Goal: Task Accomplishment & Management: Manage account settings

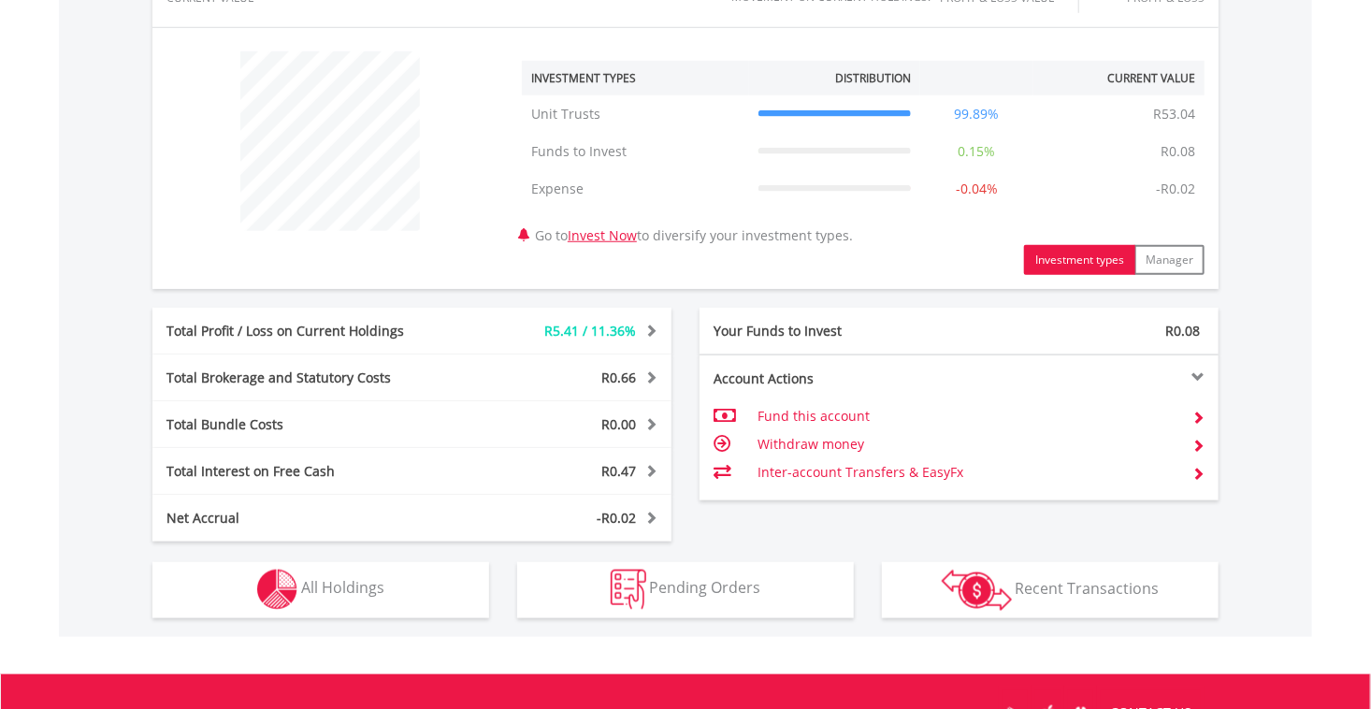
scroll to position [701, 0]
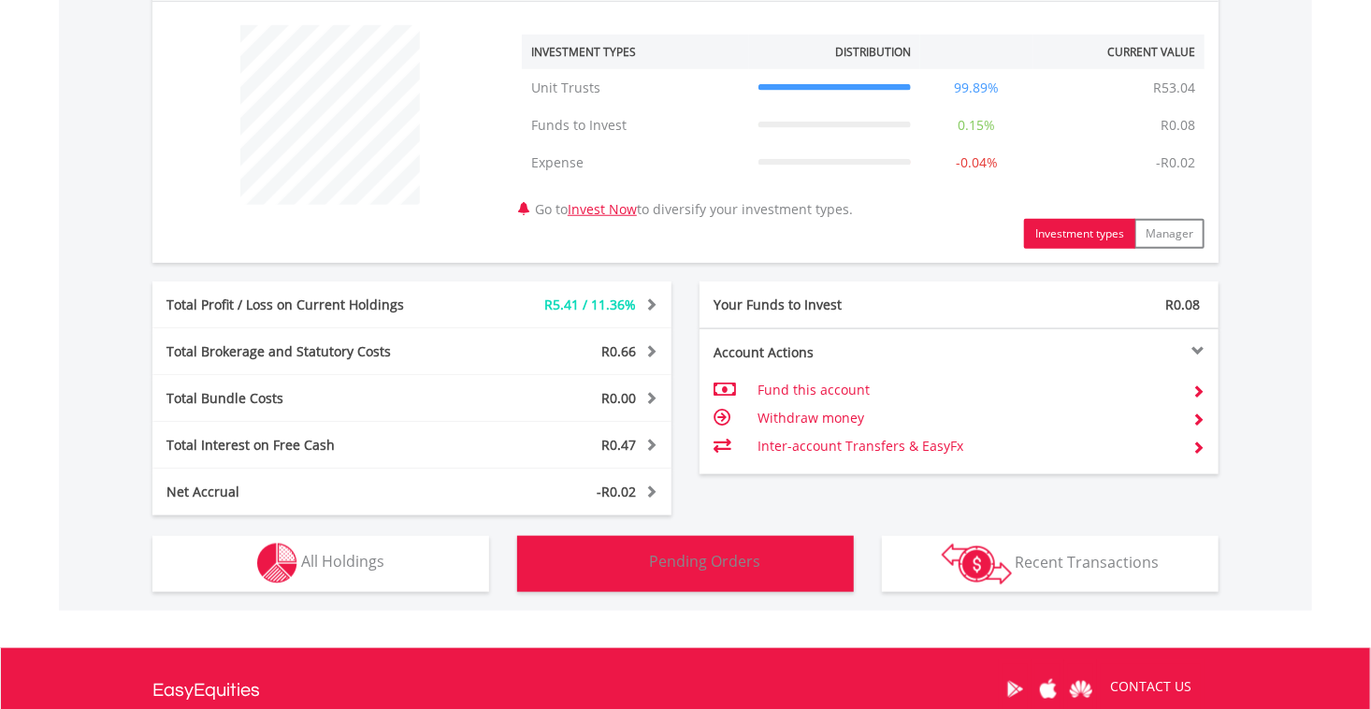
click at [685, 552] on span "Pending Orders" at bounding box center [705, 562] width 111 height 21
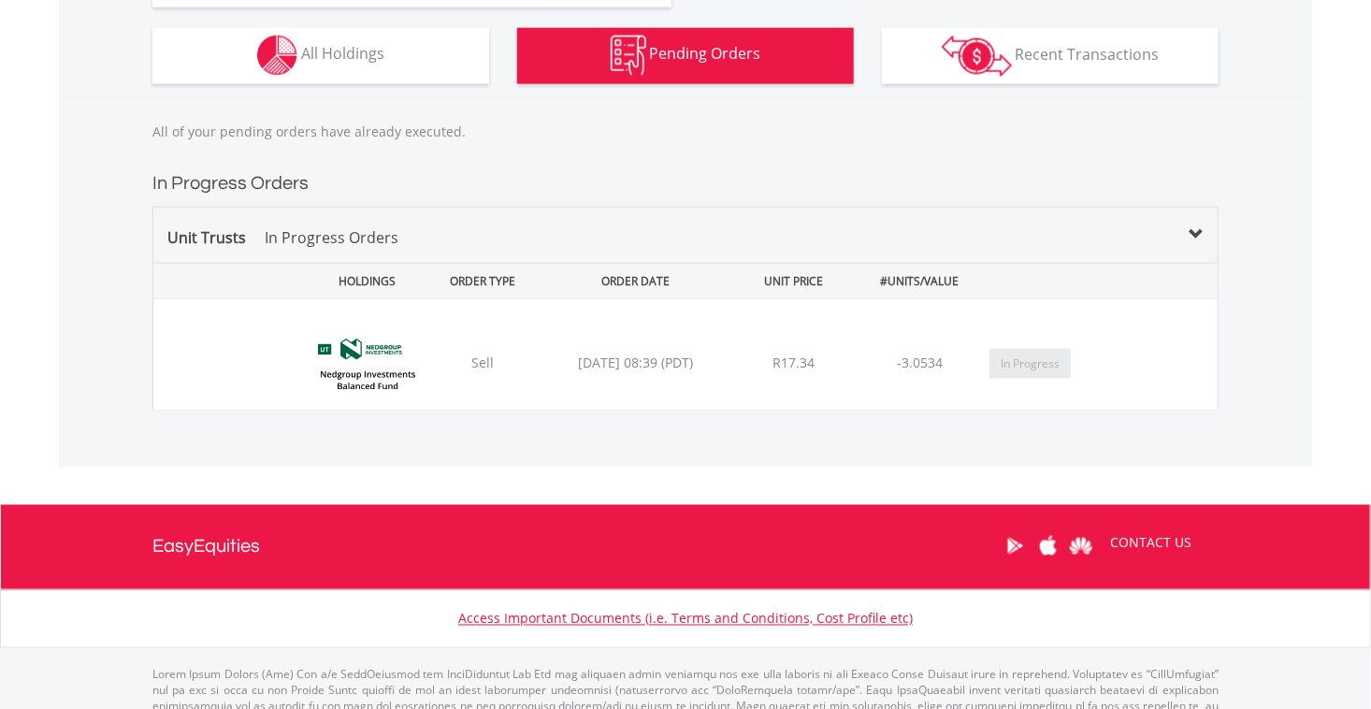
scroll to position [1223, 0]
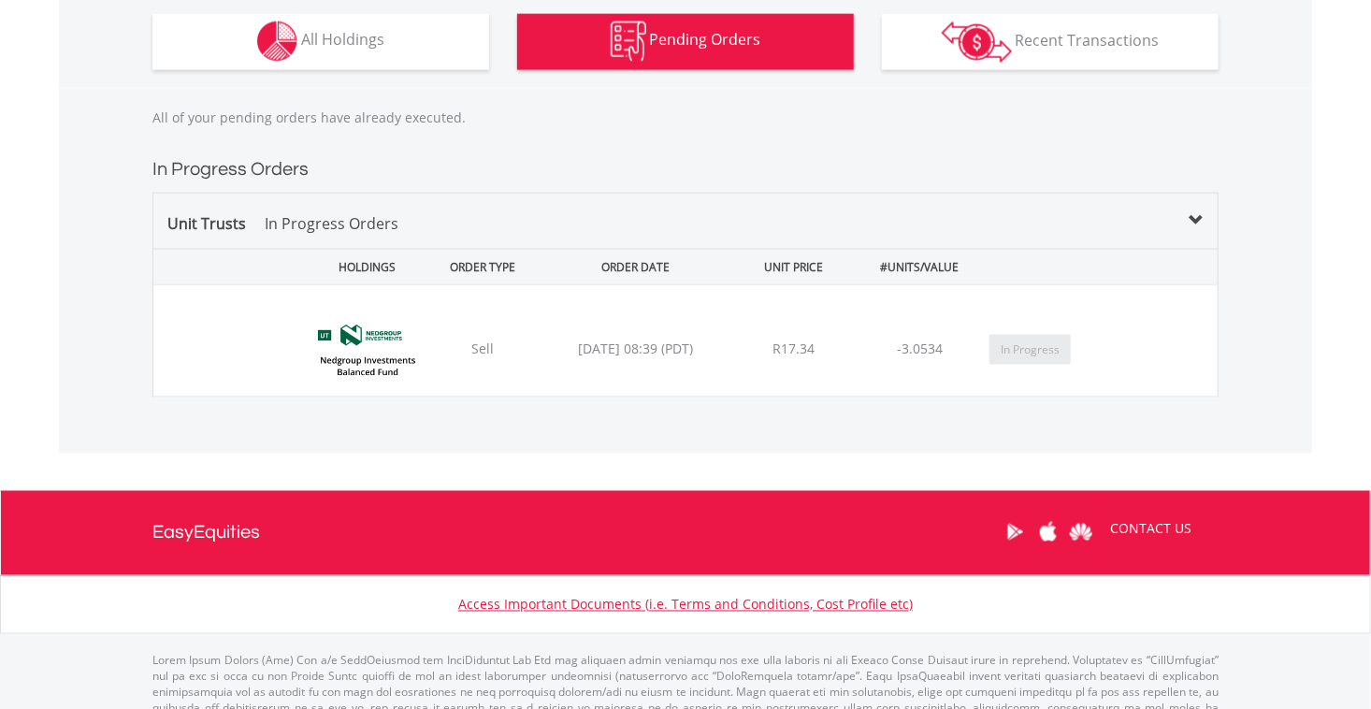
click at [654, 350] on div "2025/08/18 08:39 (PDT)" at bounding box center [636, 348] width 192 height 19
click at [1051, 355] on button "In Progress" at bounding box center [1029, 350] width 81 height 30
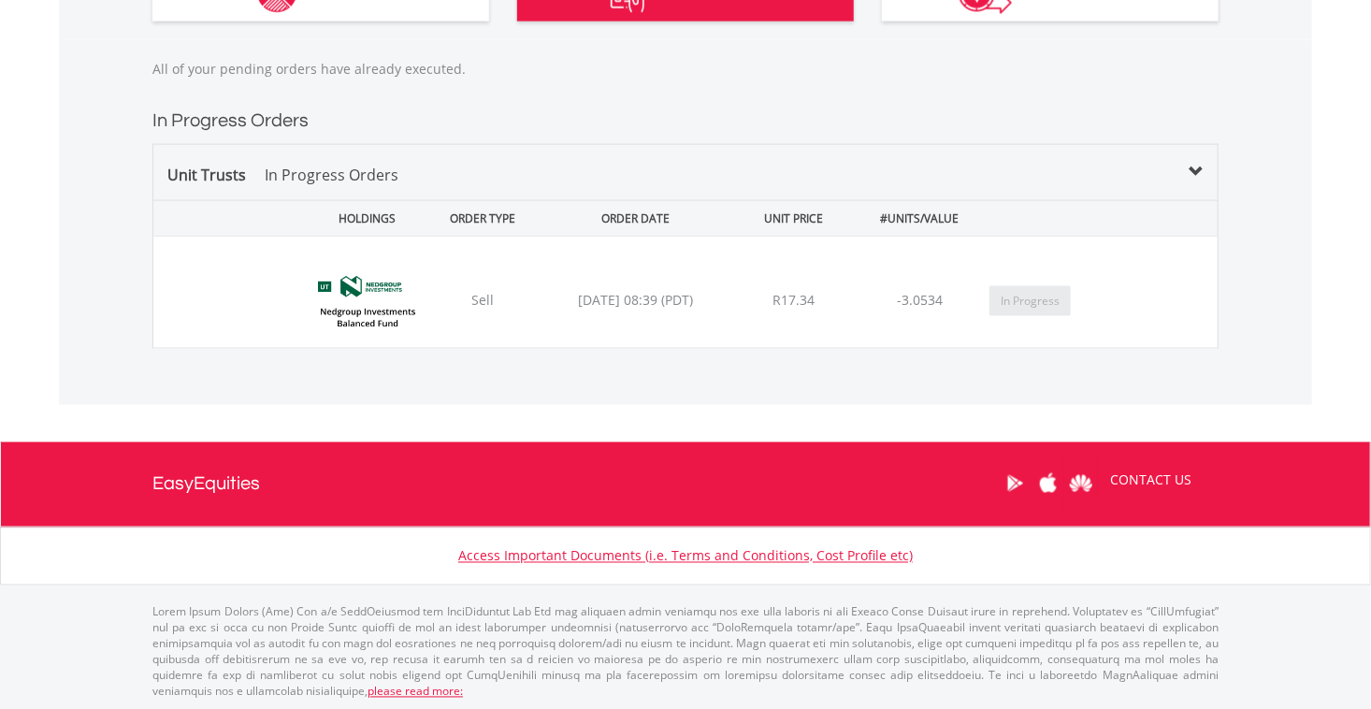
scroll to position [1249, 0]
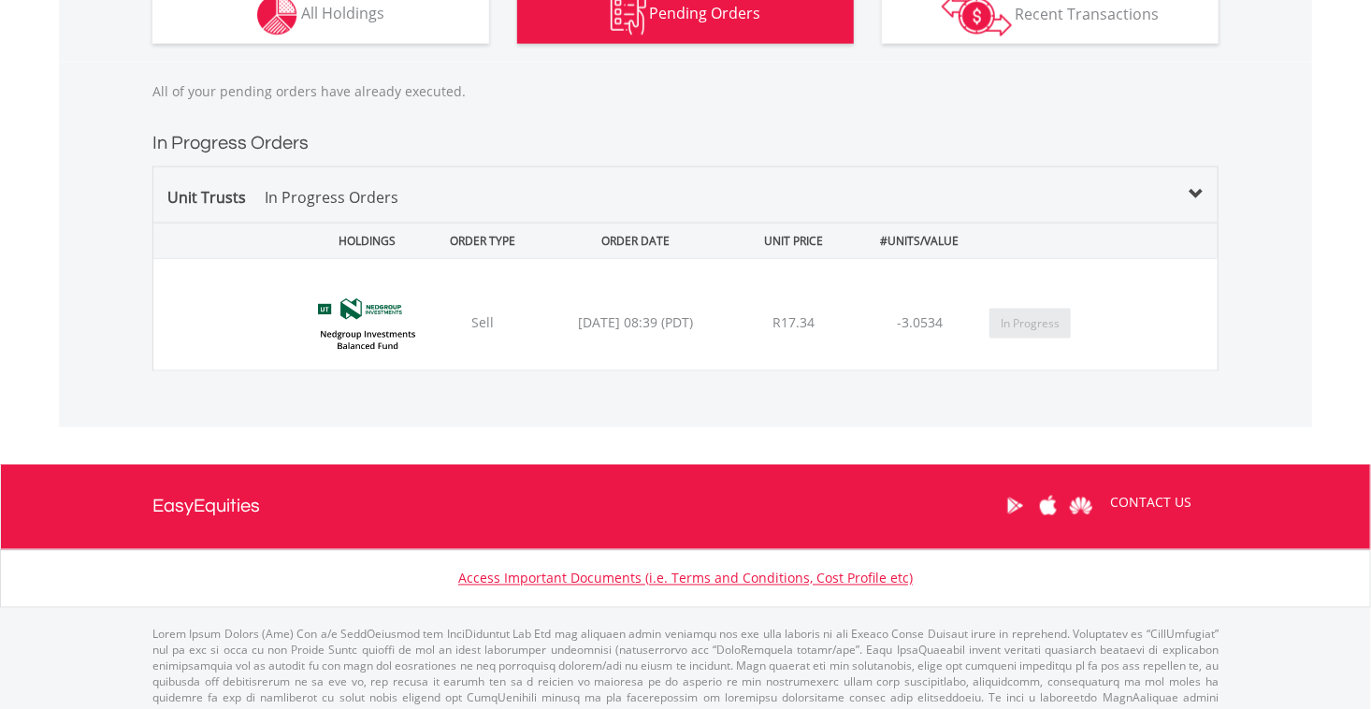
click at [1016, 322] on button "In Progress" at bounding box center [1029, 324] width 81 height 30
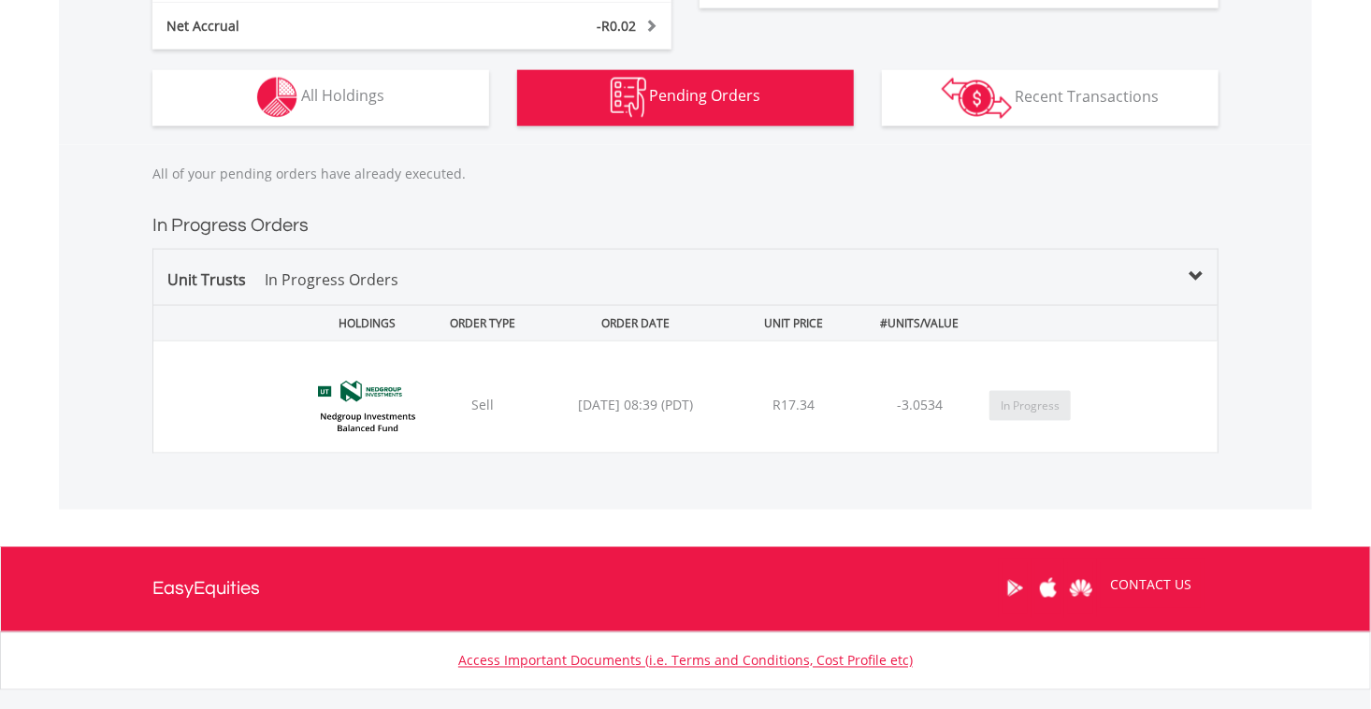
scroll to position [1166, 0]
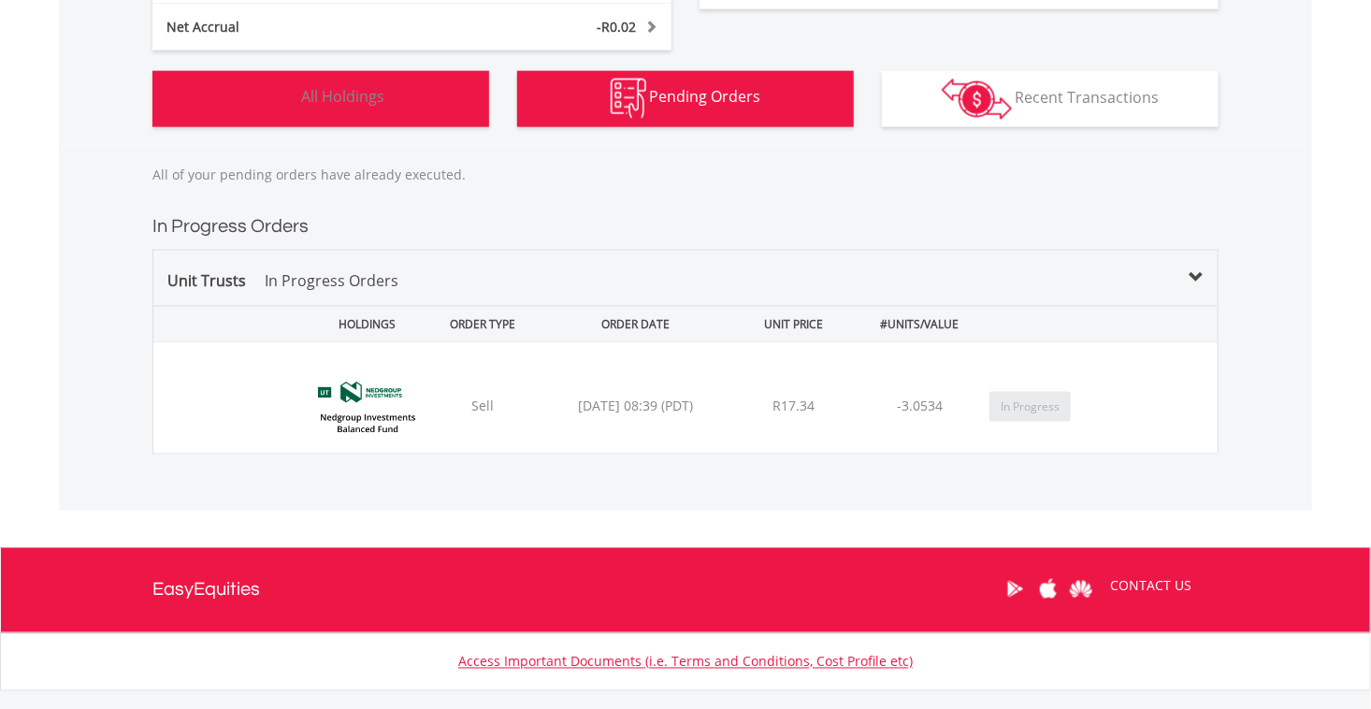
click at [425, 82] on button "Holdings All Holdings" at bounding box center [320, 99] width 337 height 56
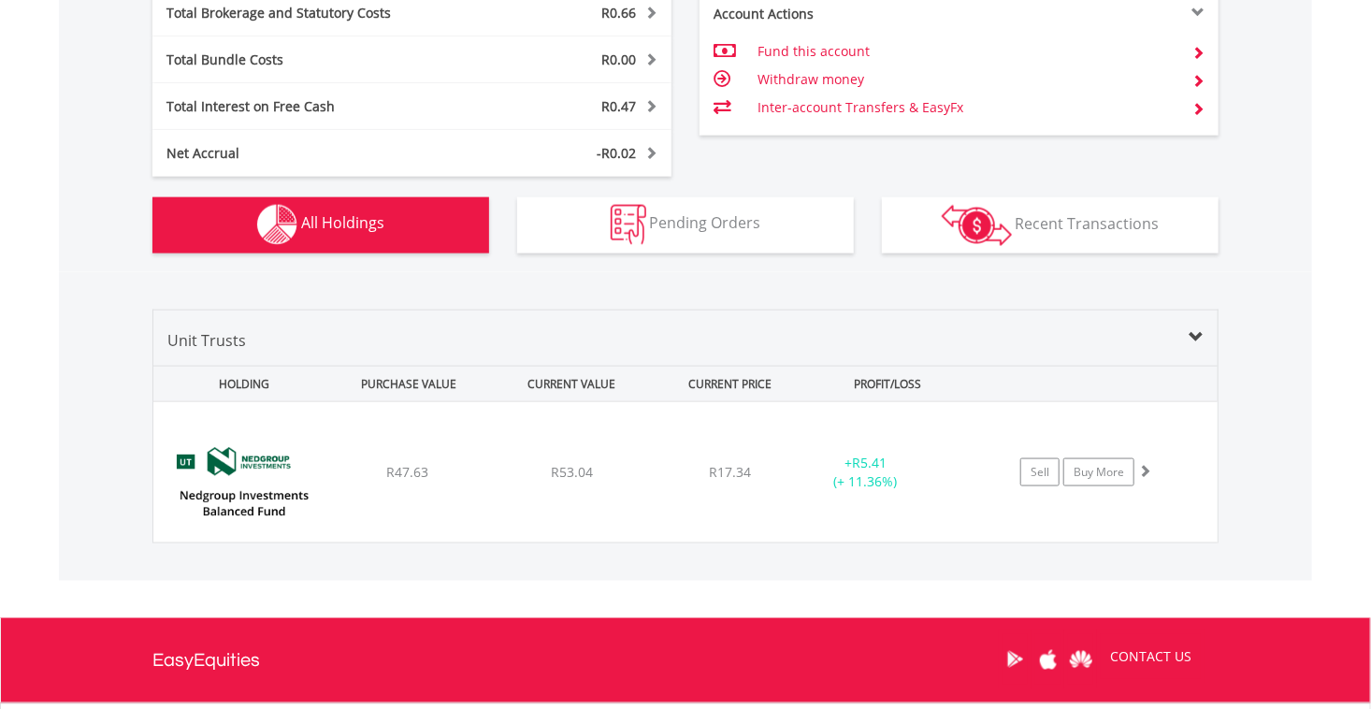
scroll to position [1216, 0]
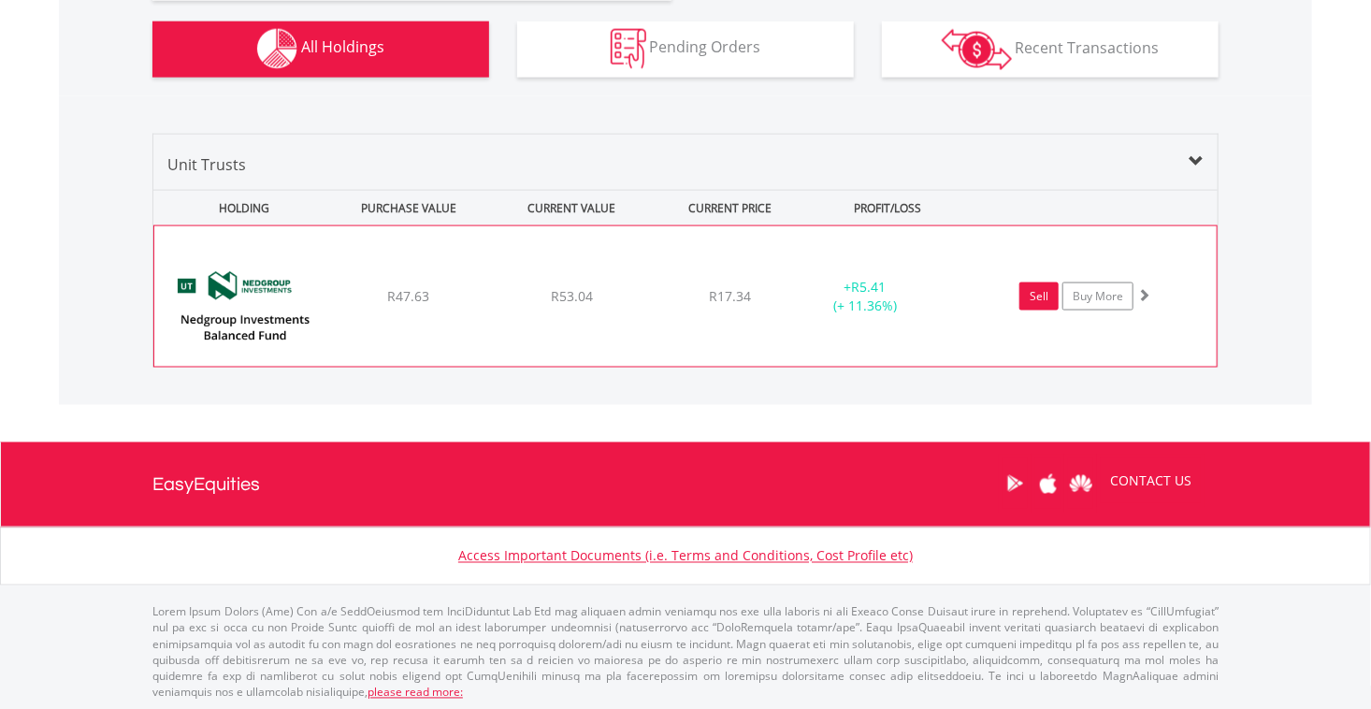
click at [1039, 295] on link "Sell" at bounding box center [1038, 296] width 39 height 28
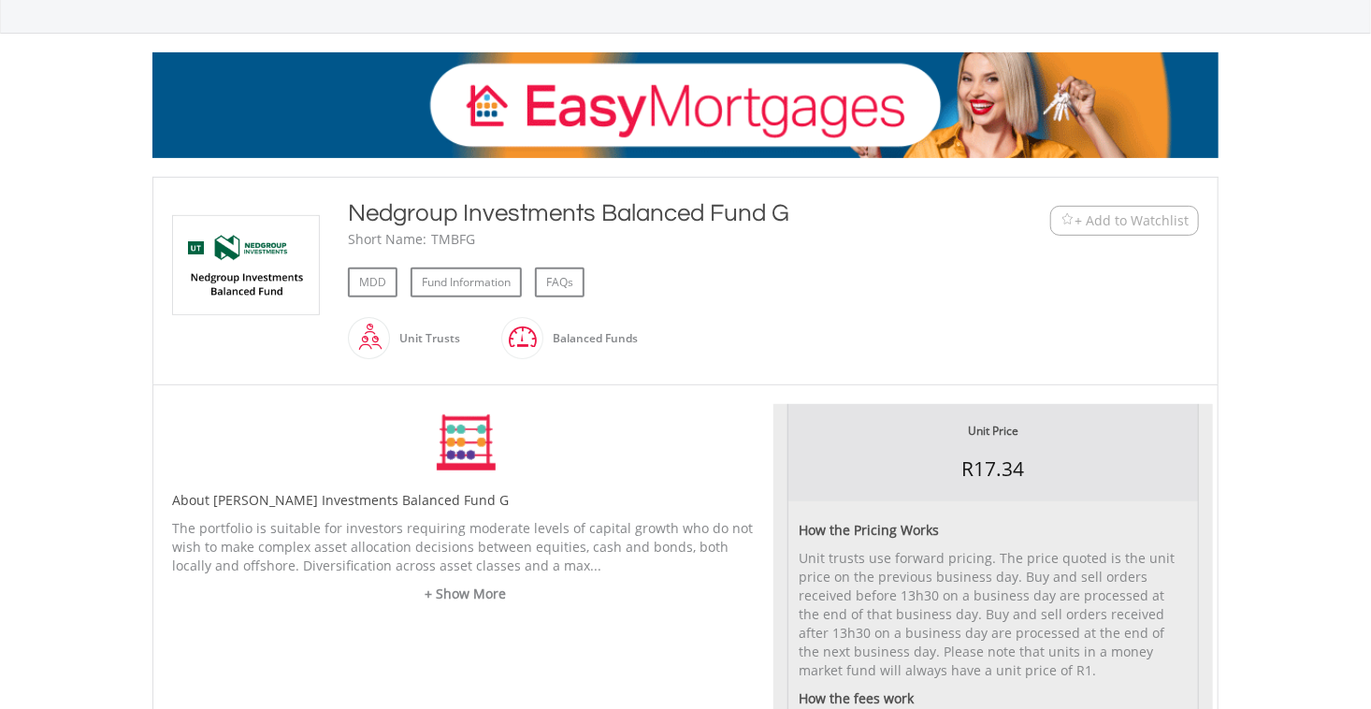
type input "****"
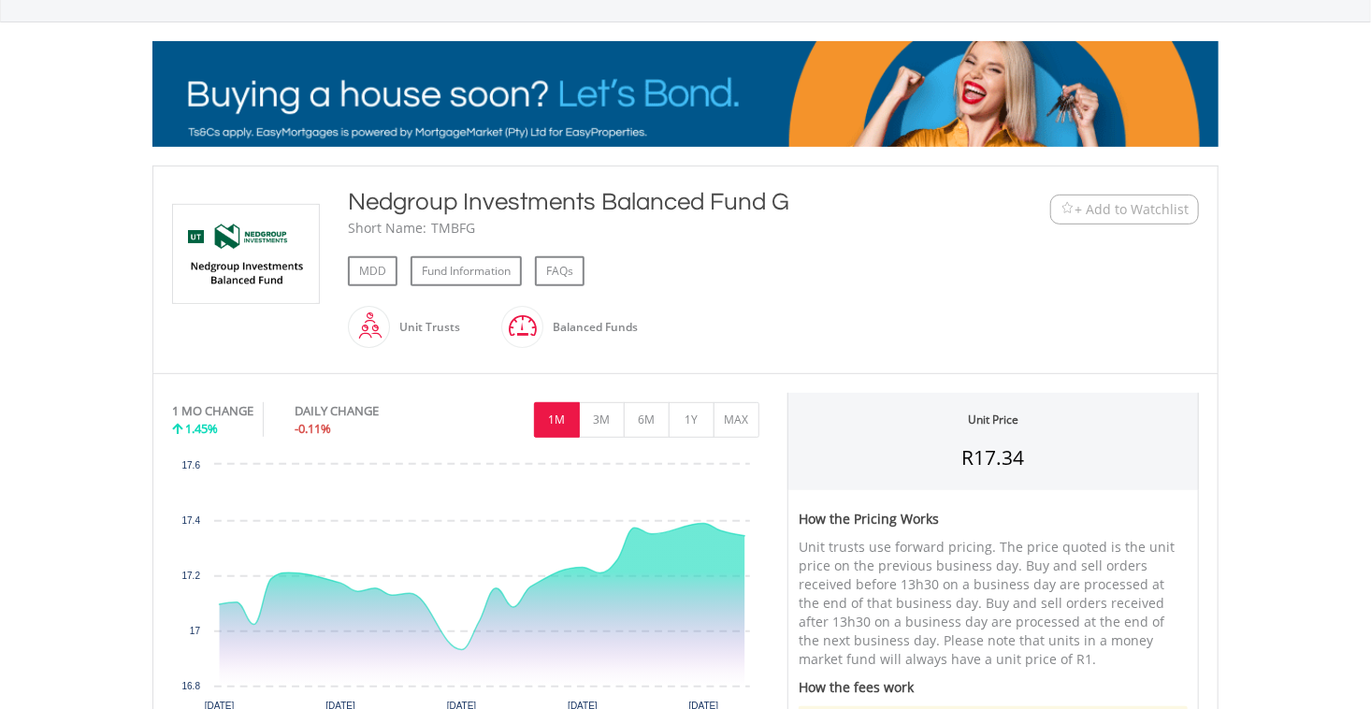
scroll to position [200, 0]
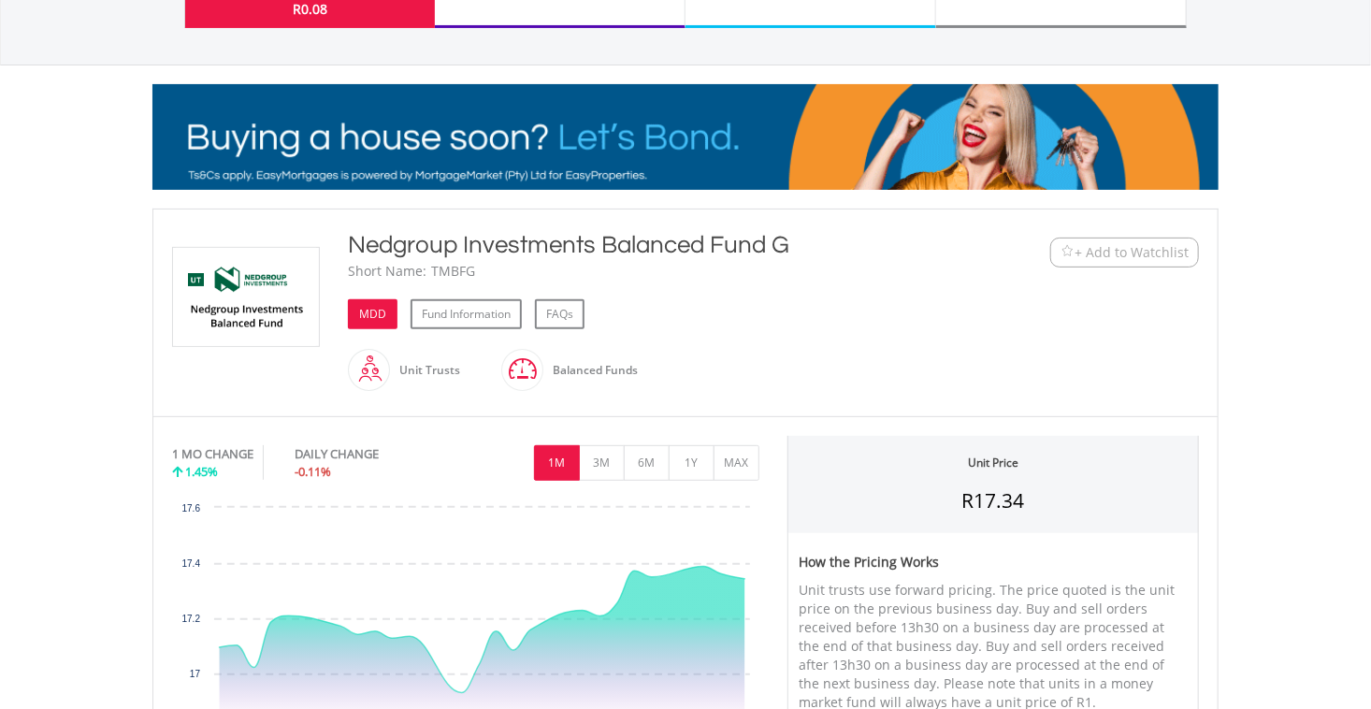
click at [385, 310] on link "MDD" at bounding box center [373, 314] width 50 height 30
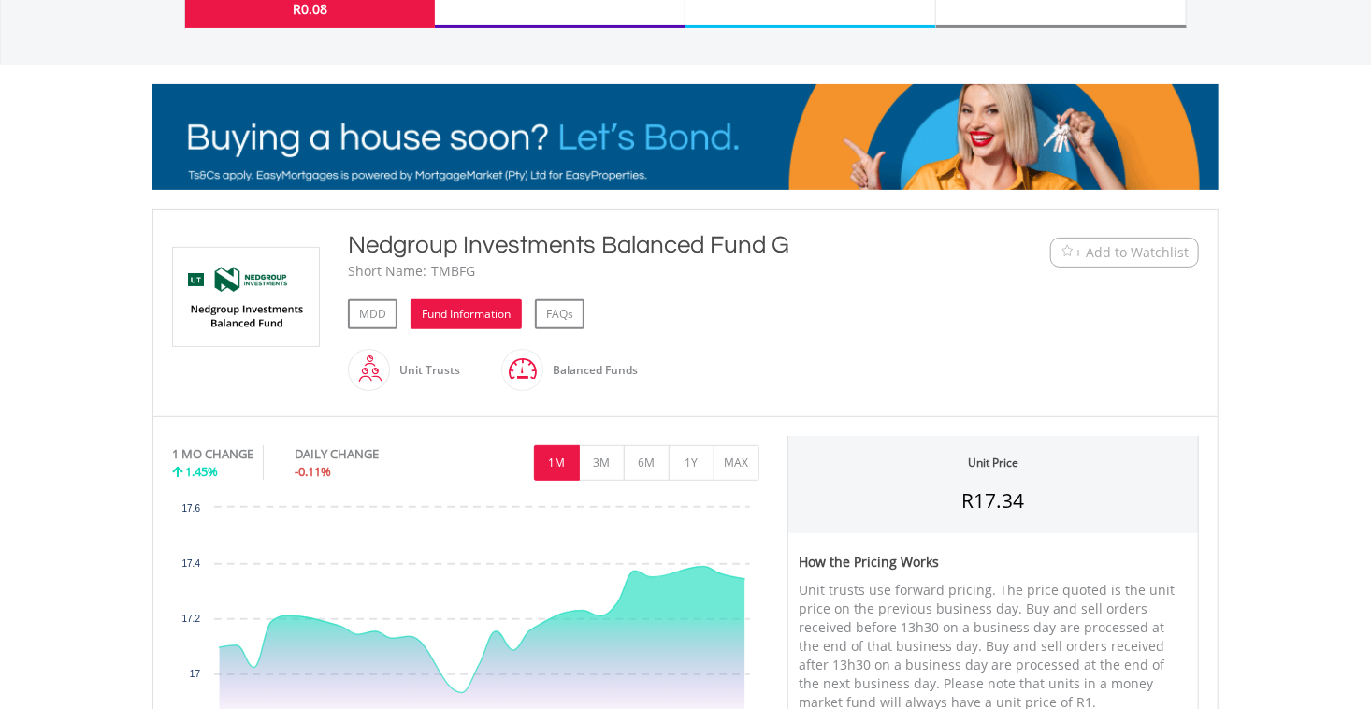
click at [509, 310] on link "Fund Information" at bounding box center [466, 314] width 111 height 30
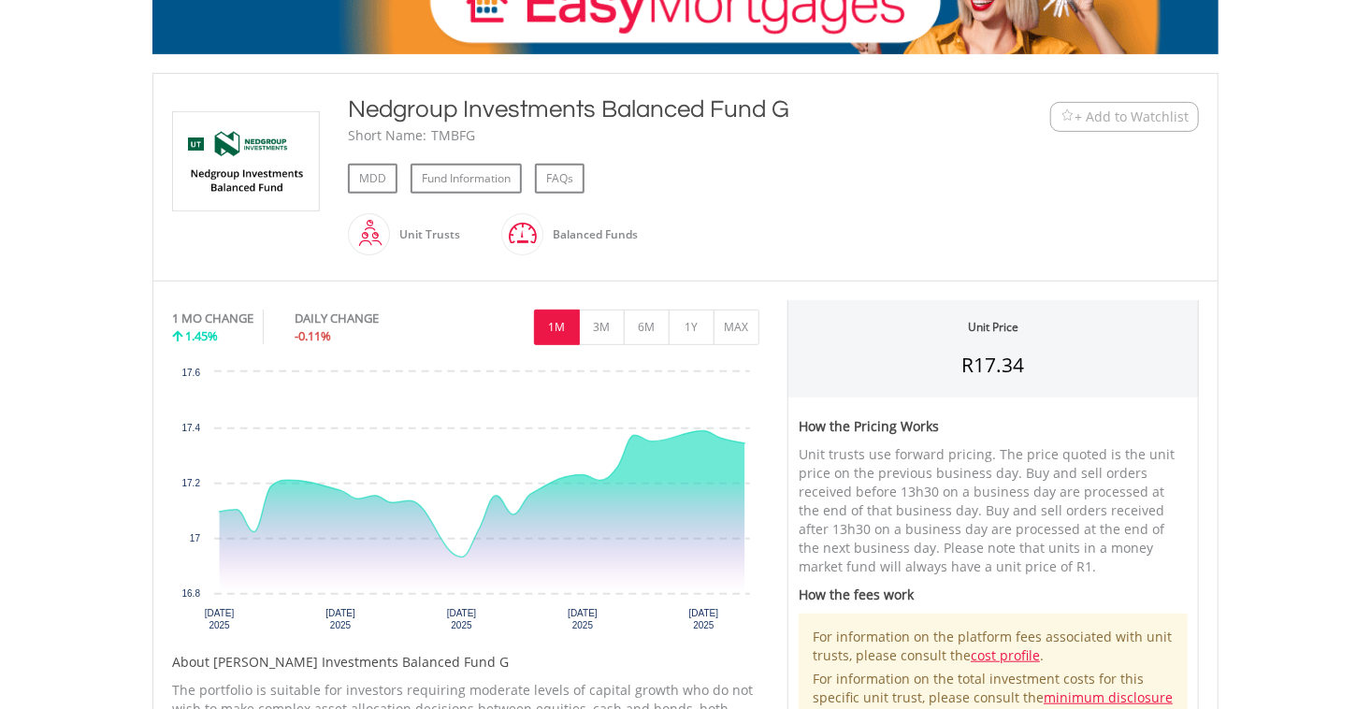
scroll to position [339, 0]
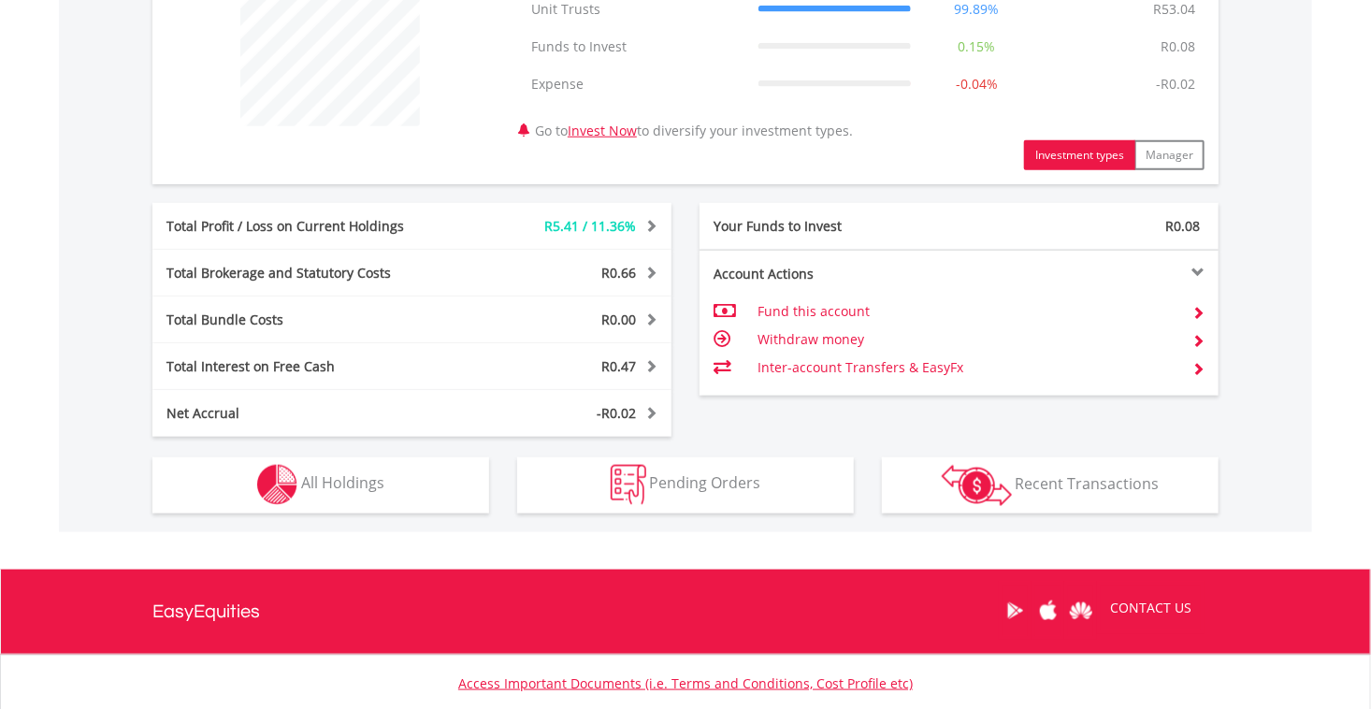
scroll to position [779, 0]
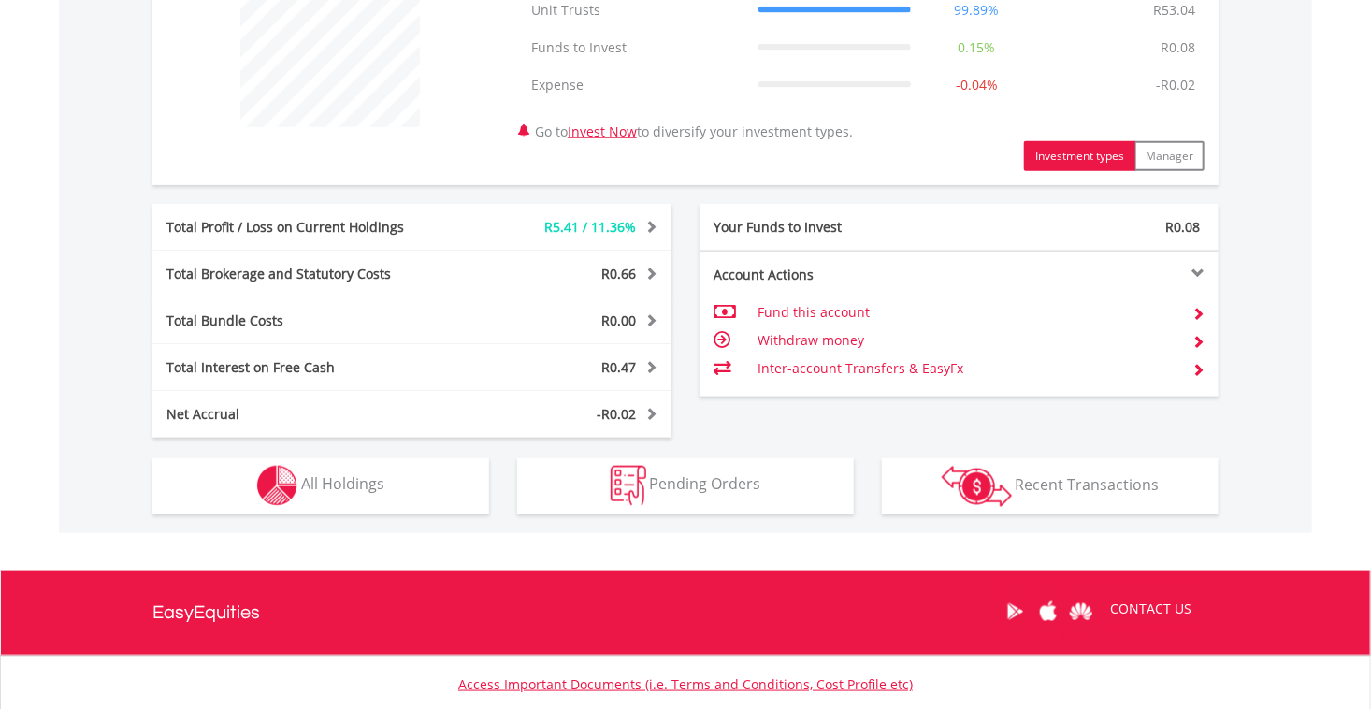
click at [547, 228] on span "R5.41 / 11.36%" at bounding box center [590, 227] width 92 height 18
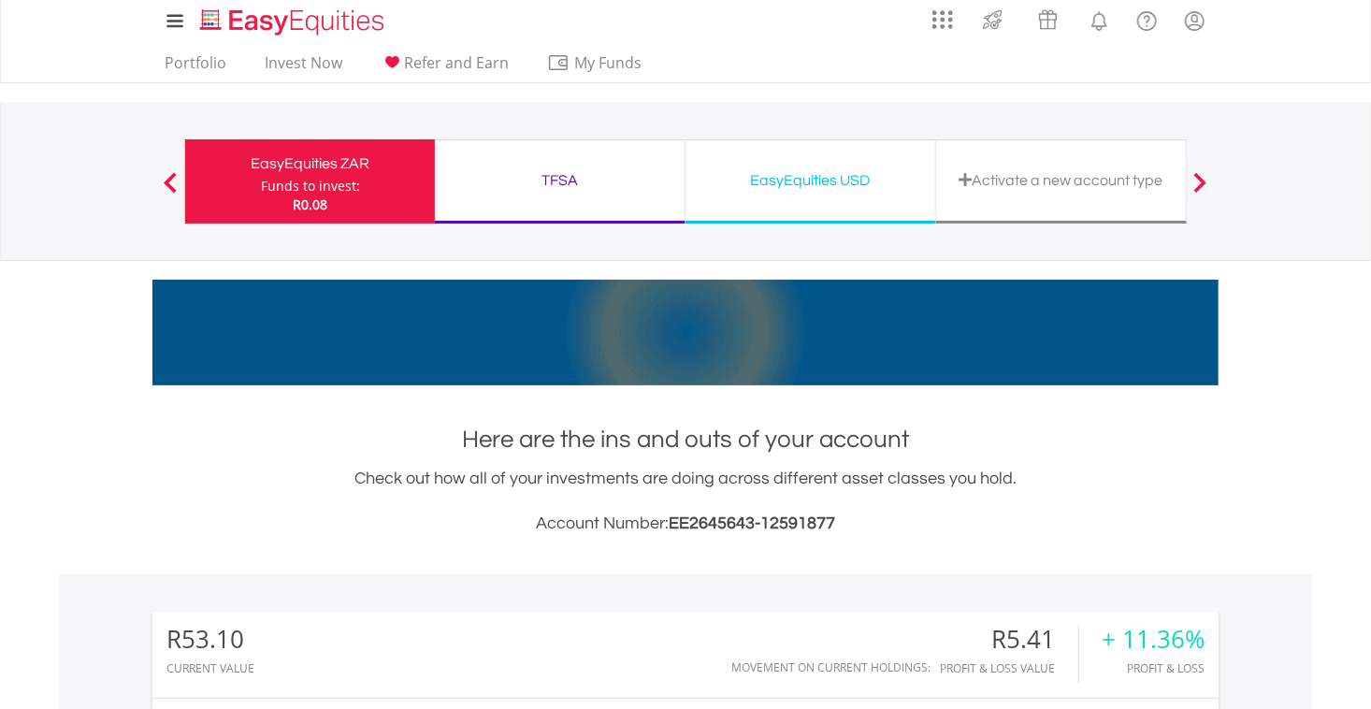
scroll to position [0, 0]
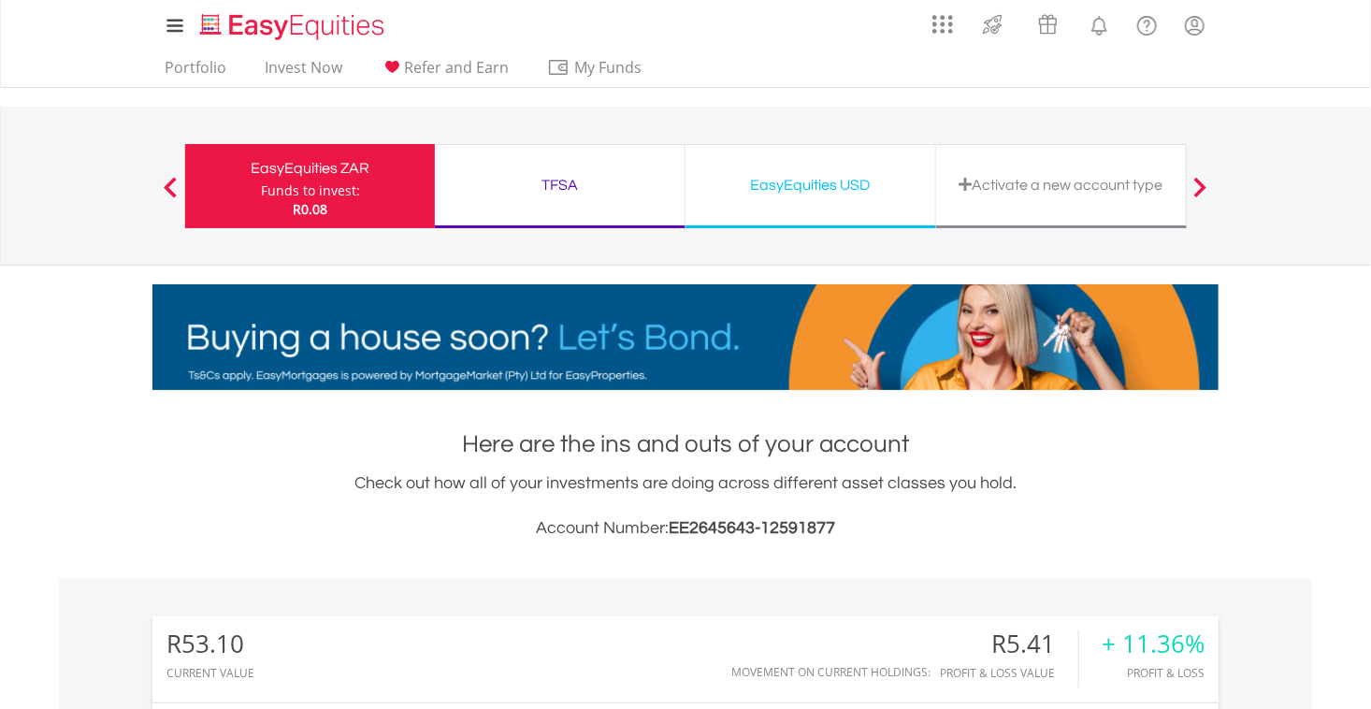
click at [544, 214] on div "TFSA Funds to invest: R0.08" at bounding box center [560, 186] width 251 height 84
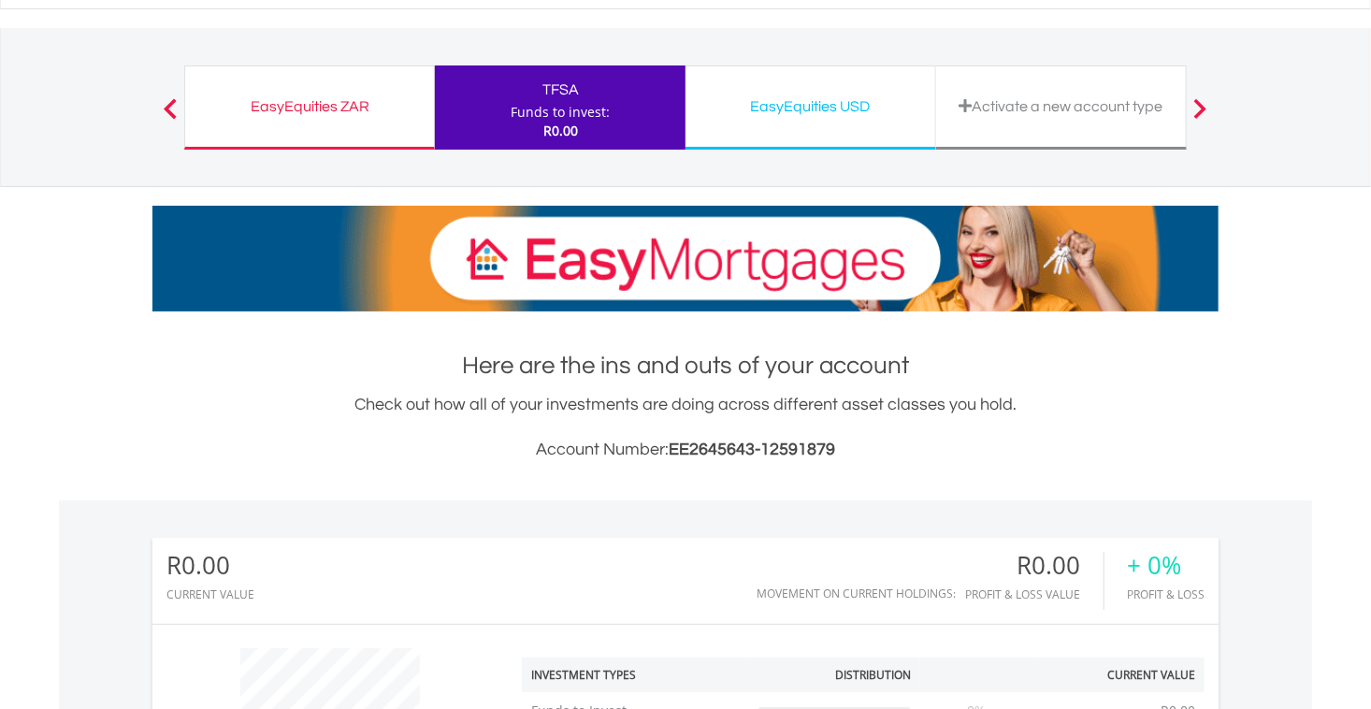
scroll to position [180, 355]
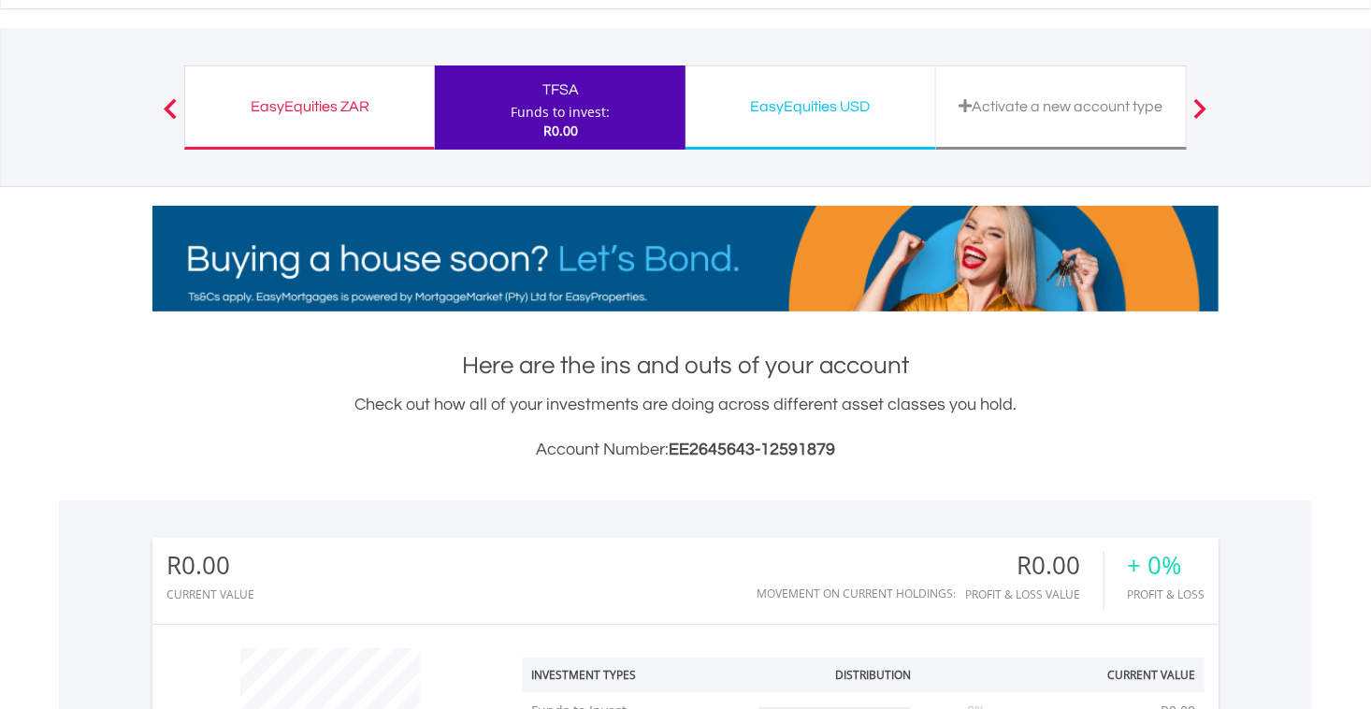
click at [794, 69] on div "EasyEquities USD Funds to invest: R0.00" at bounding box center [810, 107] width 251 height 84
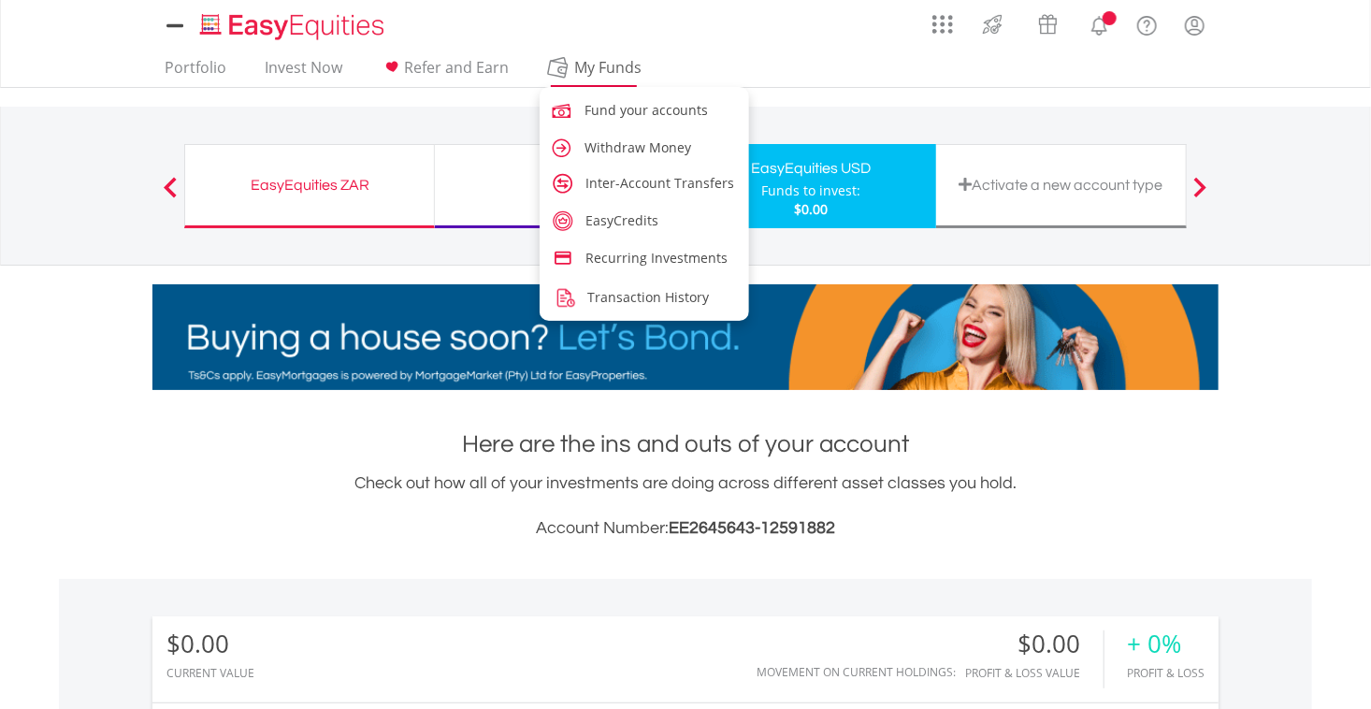
scroll to position [180, 355]
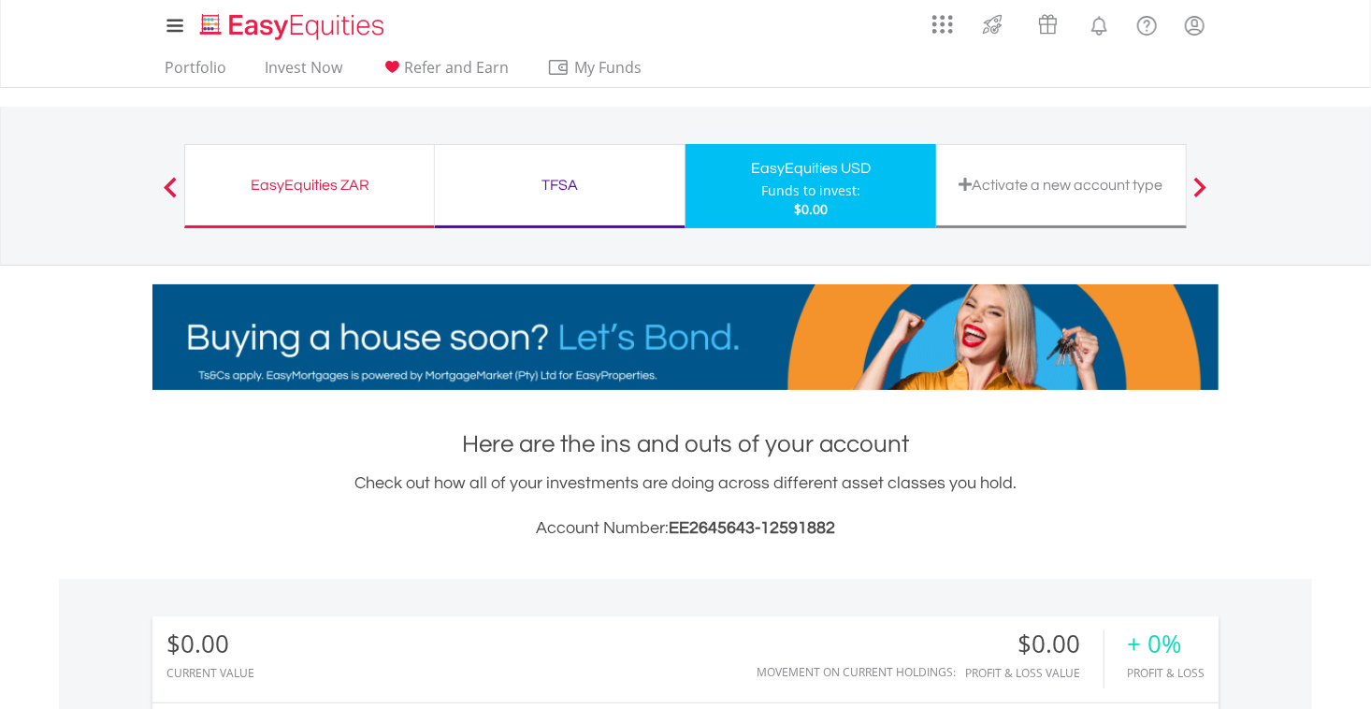
click at [514, 202] on div "TFSA Funds to invest: $0.00" at bounding box center [560, 186] width 251 height 84
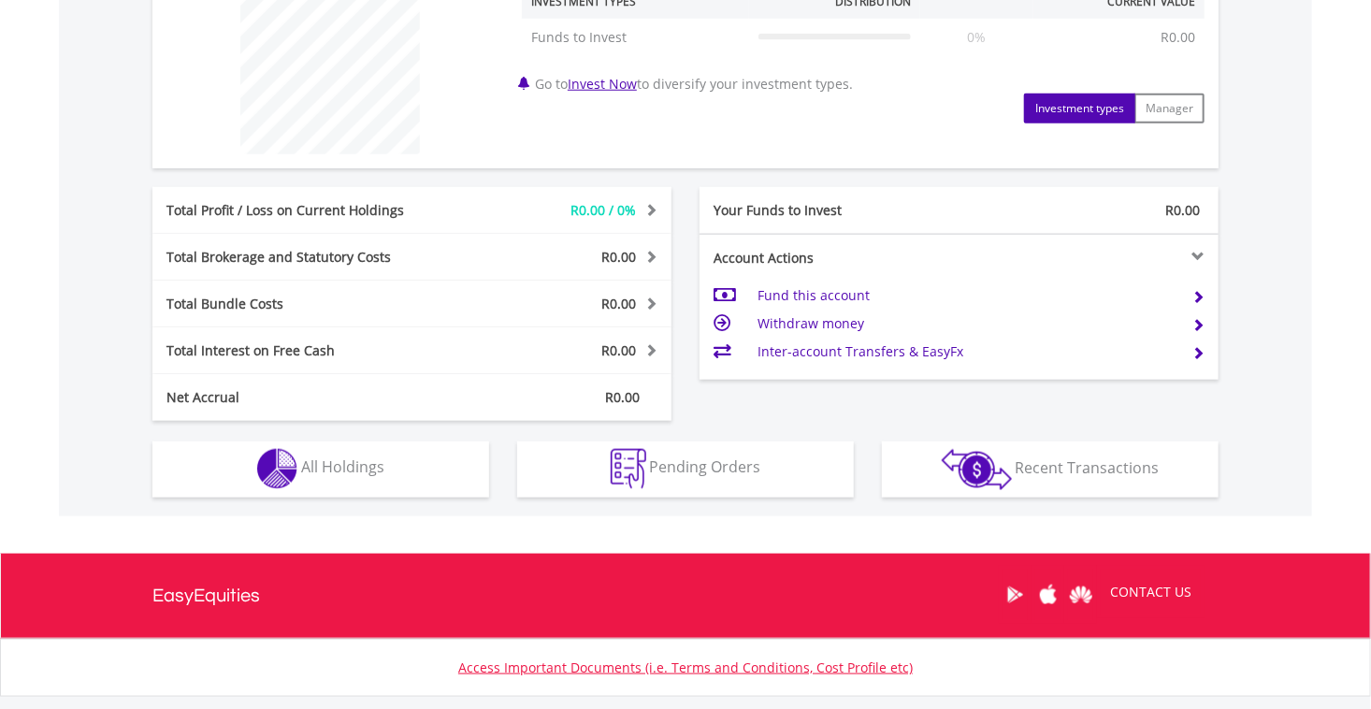
scroll to position [757, 0]
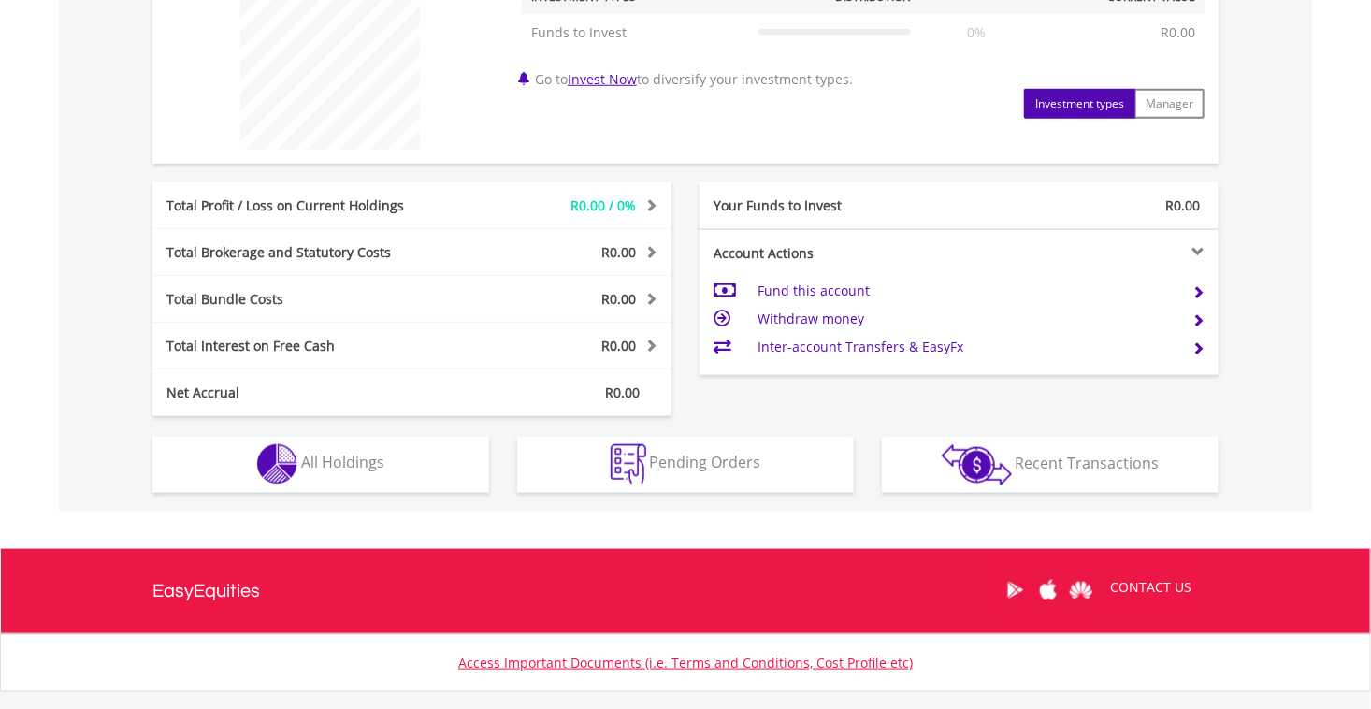
click at [848, 318] on td "Withdraw money" at bounding box center [967, 319] width 420 height 28
click at [796, 318] on td "Withdraw money" at bounding box center [967, 319] width 420 height 28
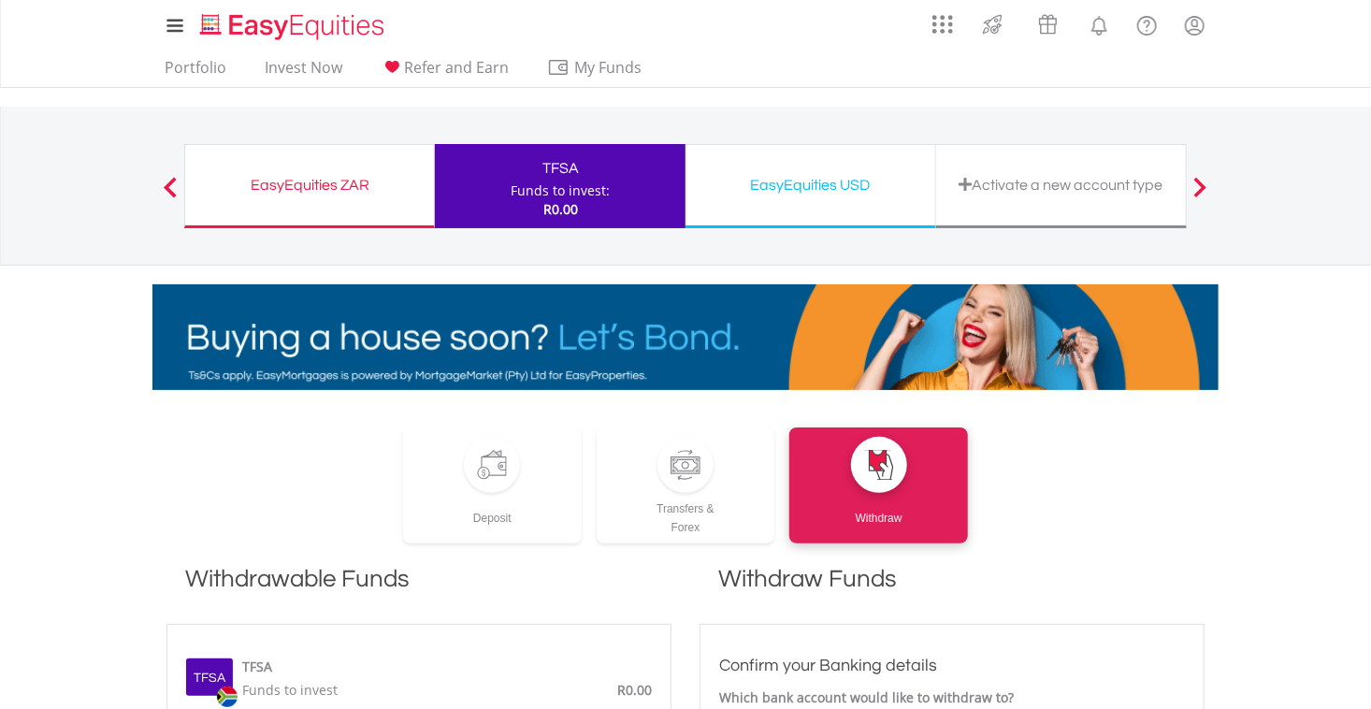
scroll to position [1391, 0]
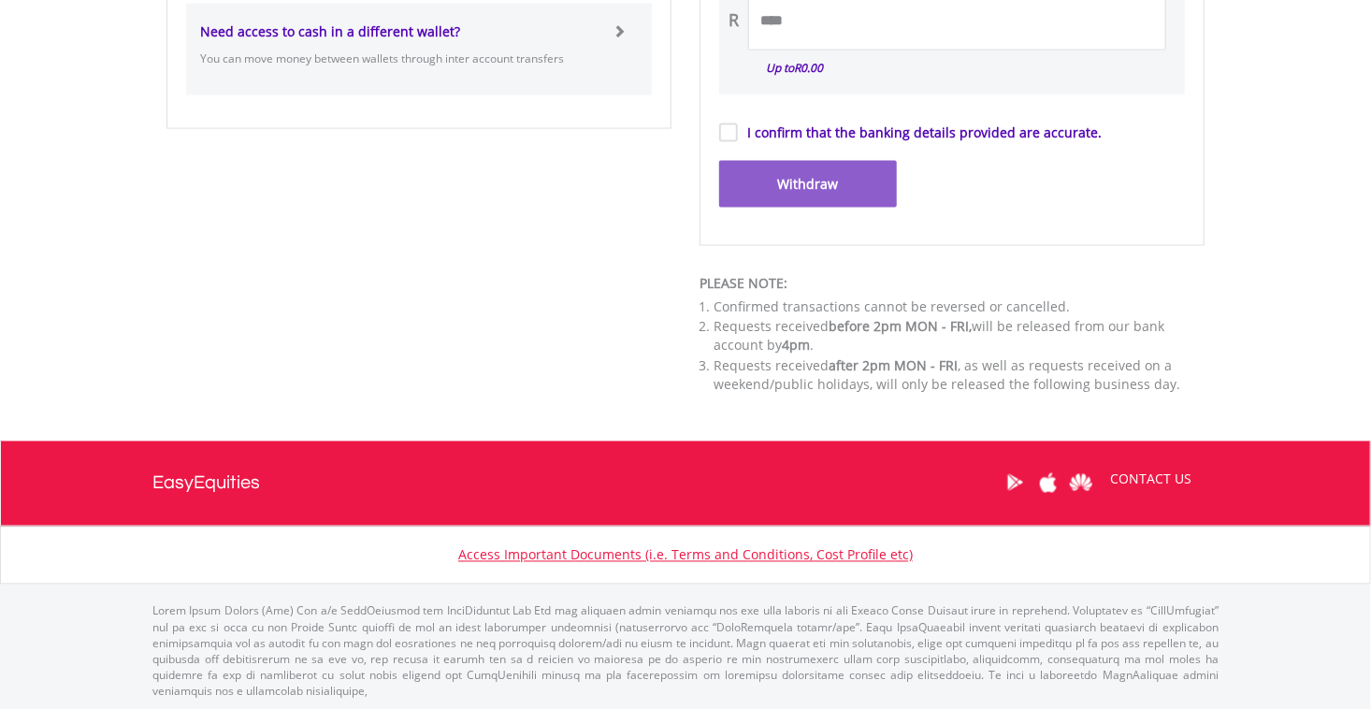
click at [1052, 138] on label "I confirm that the banking details provided are accurate." at bounding box center [920, 132] width 364 height 19
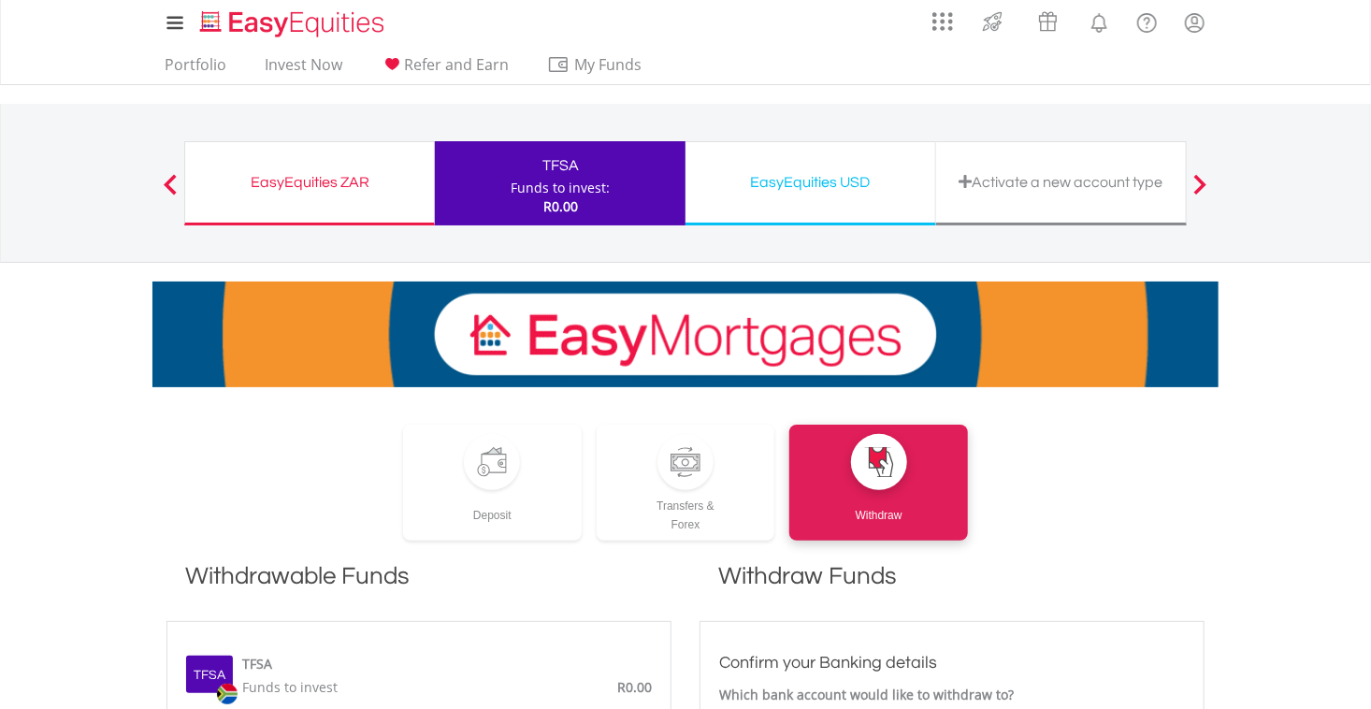
scroll to position [0, 0]
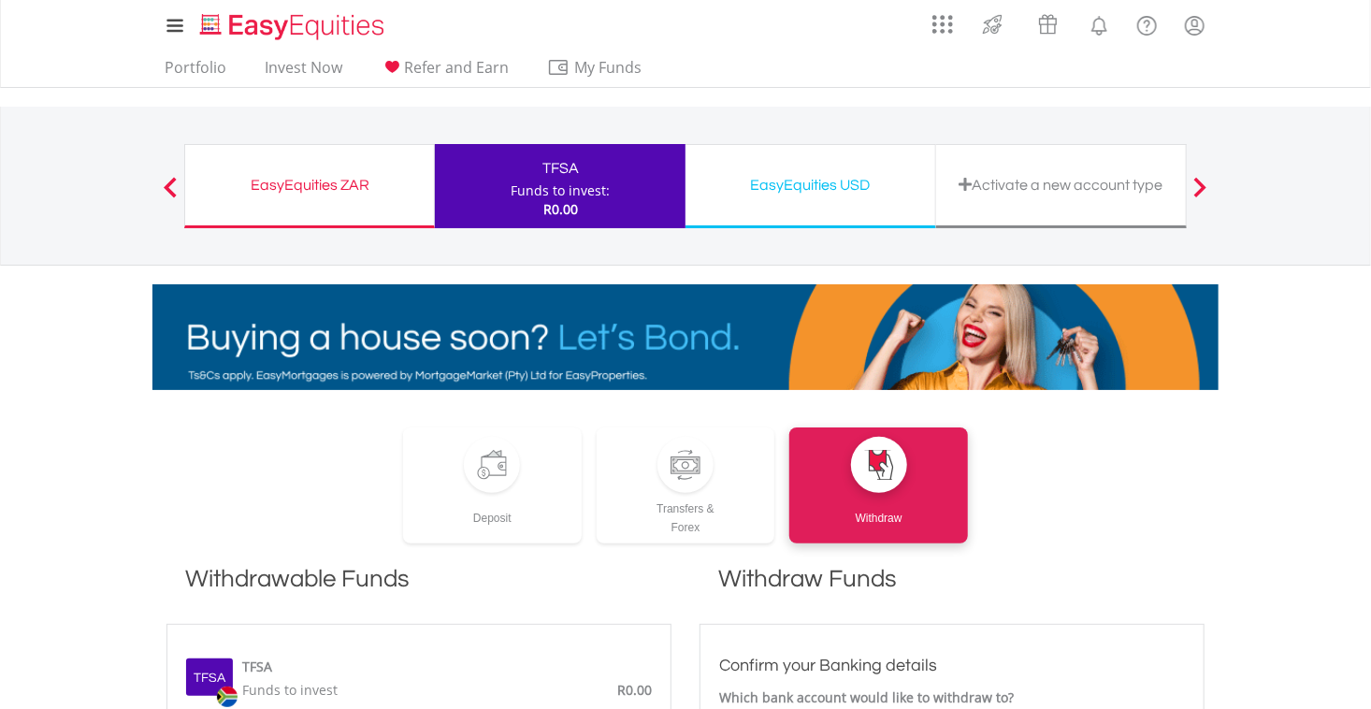
click at [1052, 138] on div "EasyEquities ZAR Funds to invest: R0.00 TFSA Funds to invest: R0.00 EasyEquitie…" at bounding box center [685, 186] width 1002 height 158
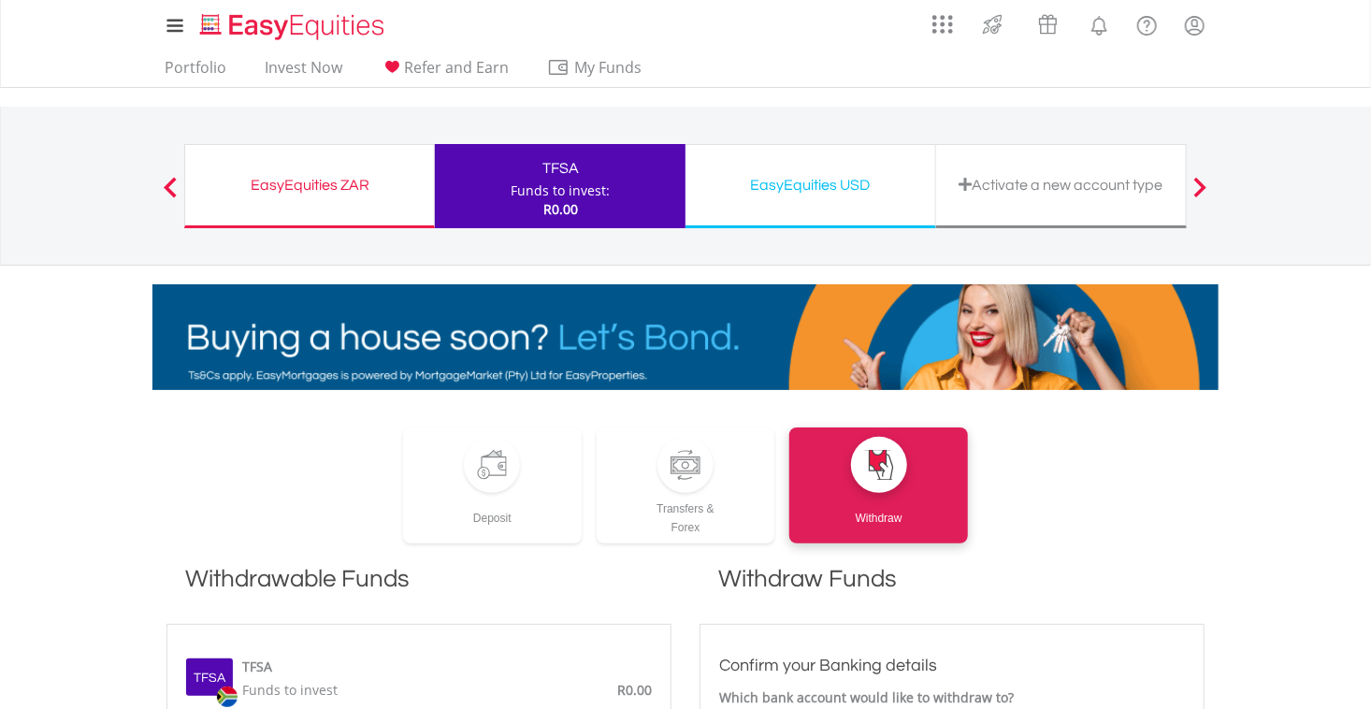
click at [857, 150] on div "EasyEquities USD Funds to invest: R0.00" at bounding box center [810, 186] width 251 height 84
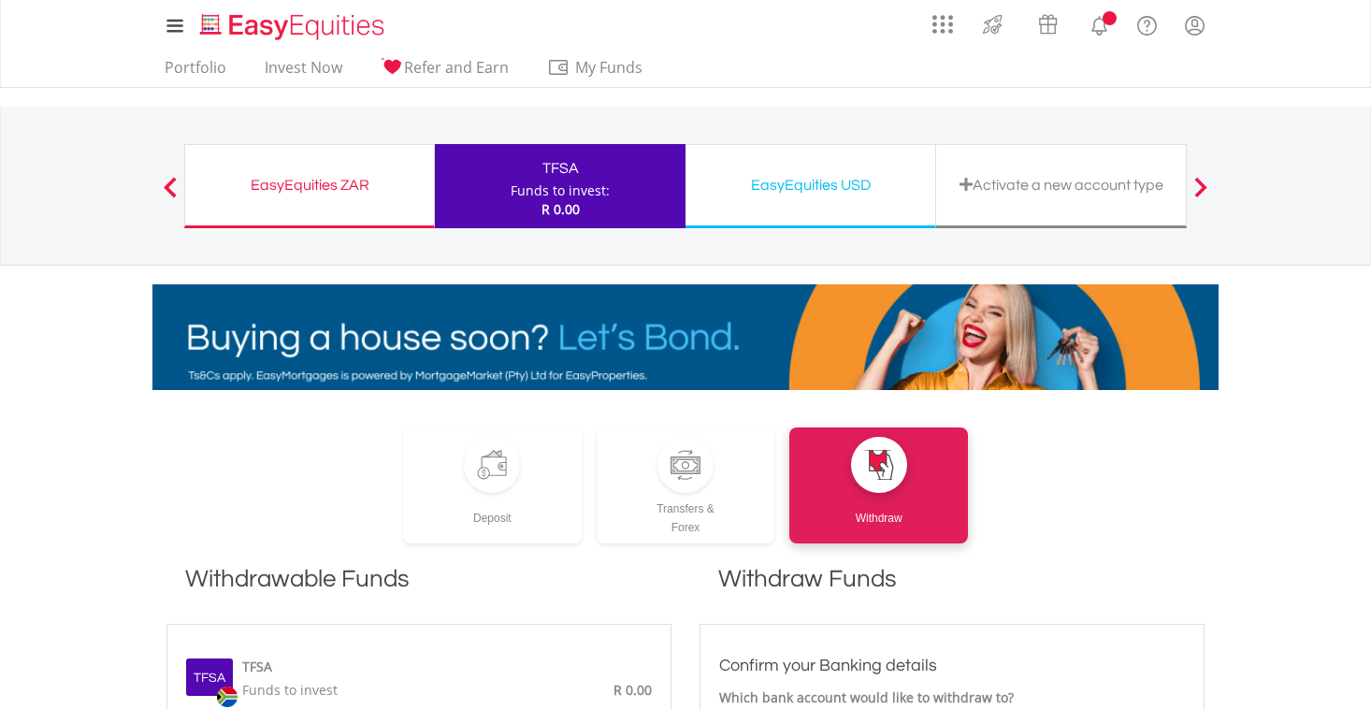
scroll to position [1391, 0]
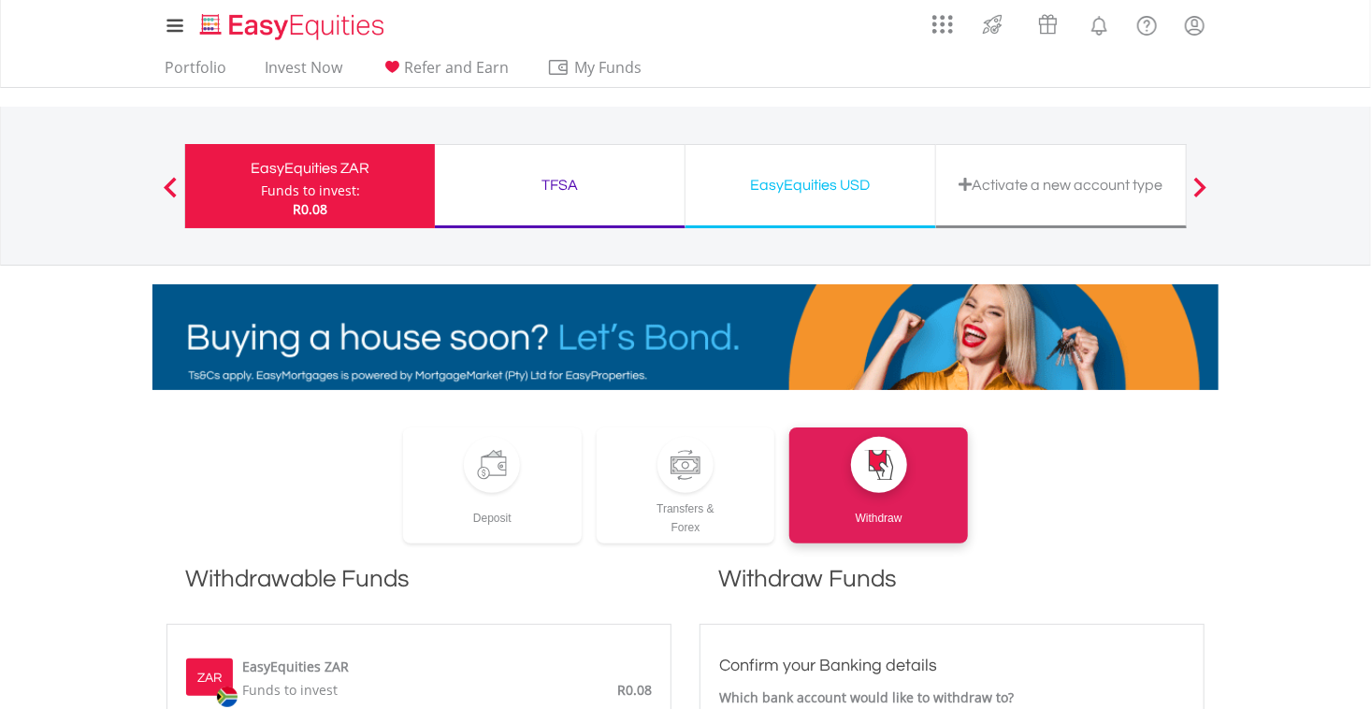
click at [491, 220] on div "TFSA Funds to invest: R0.08" at bounding box center [560, 186] width 251 height 84
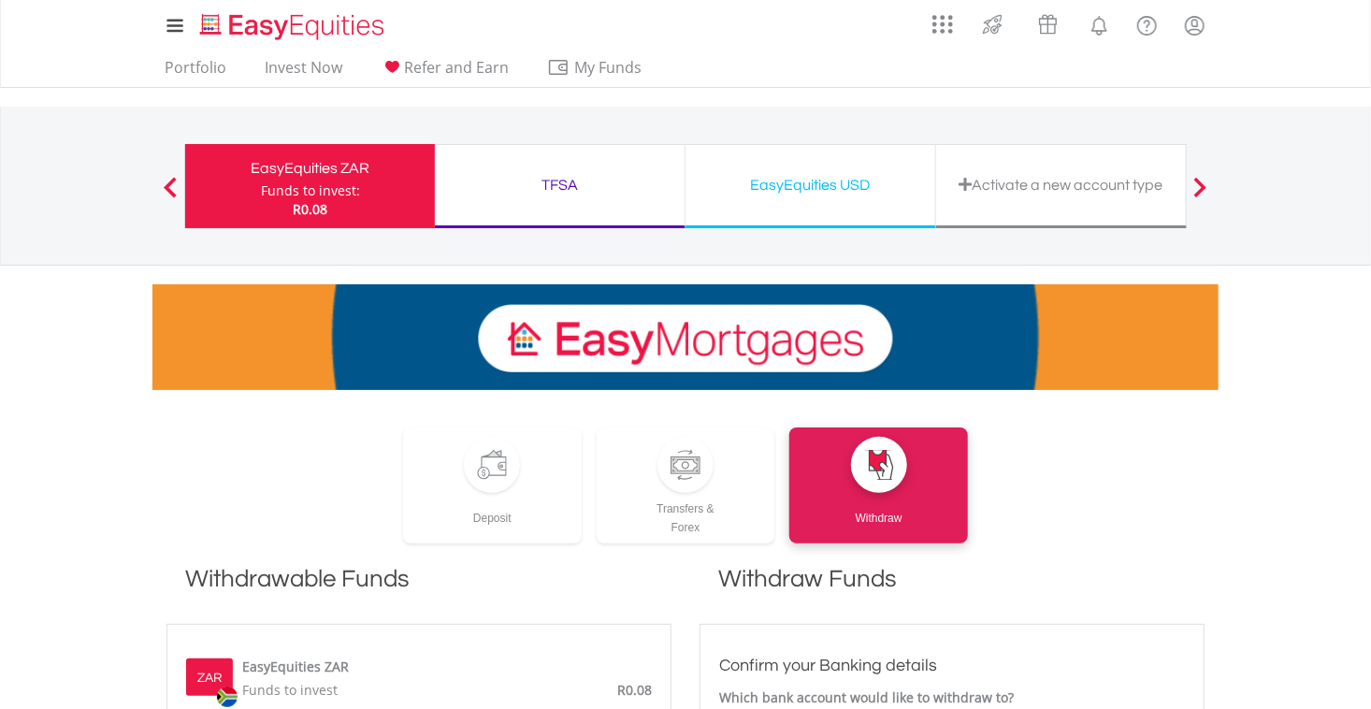
drag, startPoint x: 367, startPoint y: 176, endPoint x: 370, endPoint y: -67, distance: 243.2
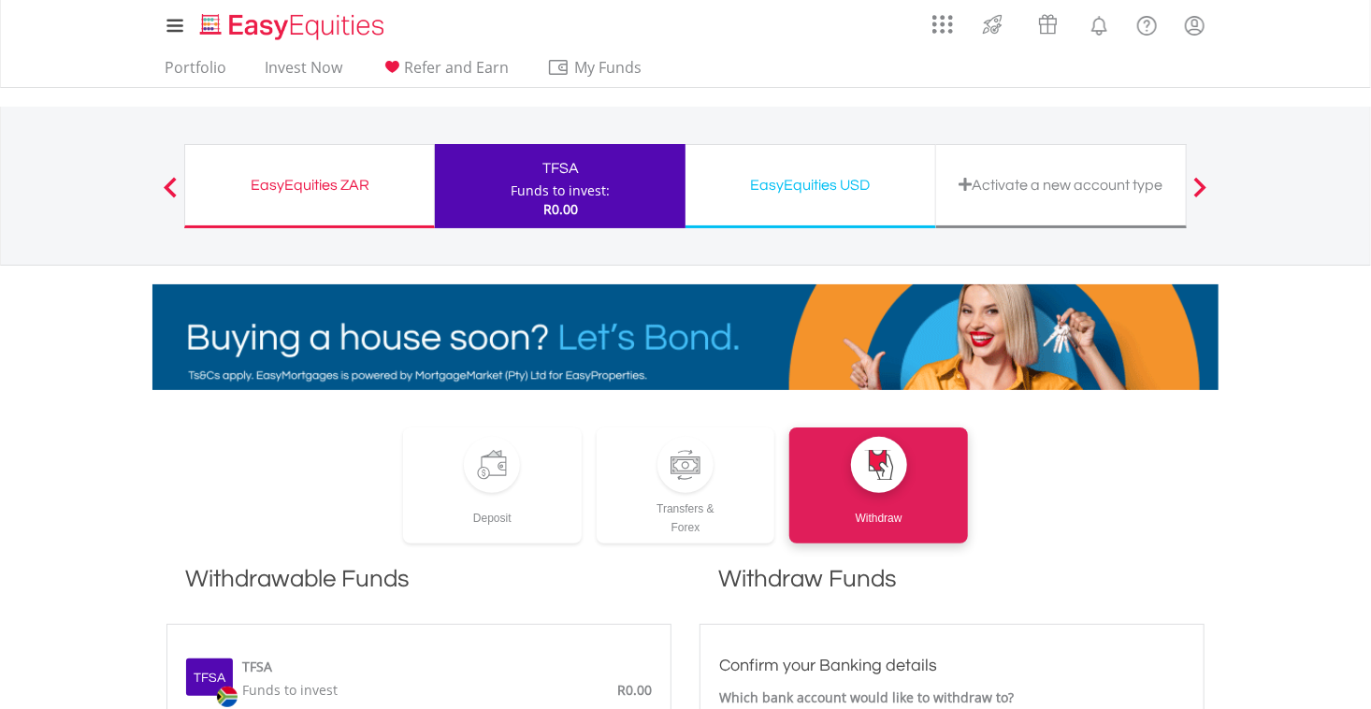
click at [332, 185] on div "EasyEquities ZAR" at bounding box center [309, 185] width 226 height 26
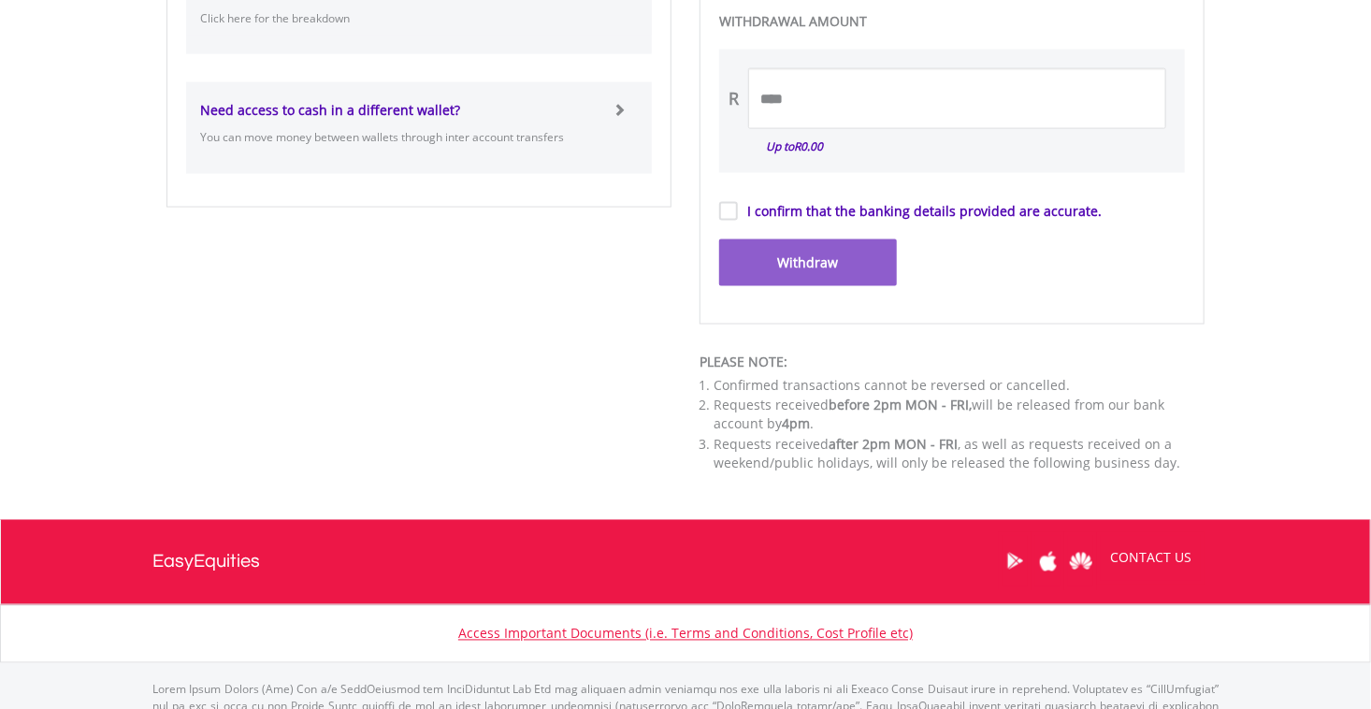
scroll to position [1391, 0]
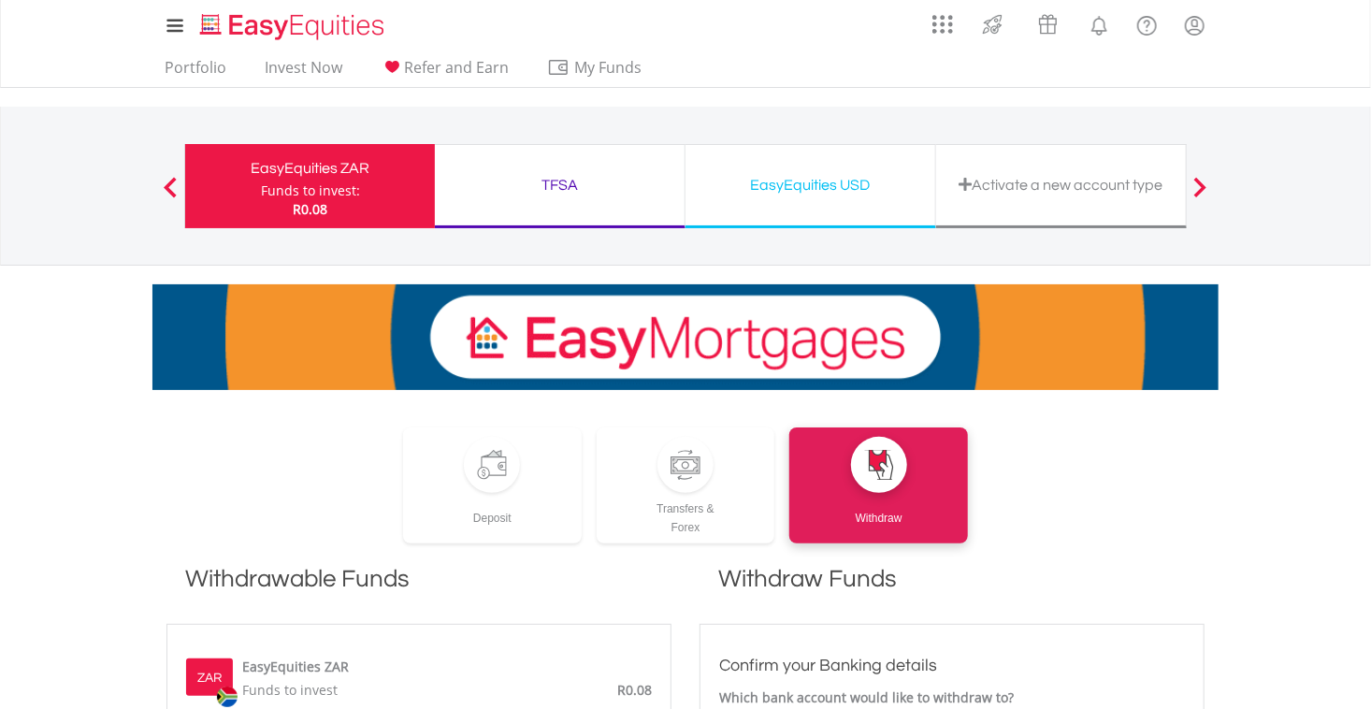
click at [525, 195] on div "TFSA" at bounding box center [559, 185] width 227 height 26
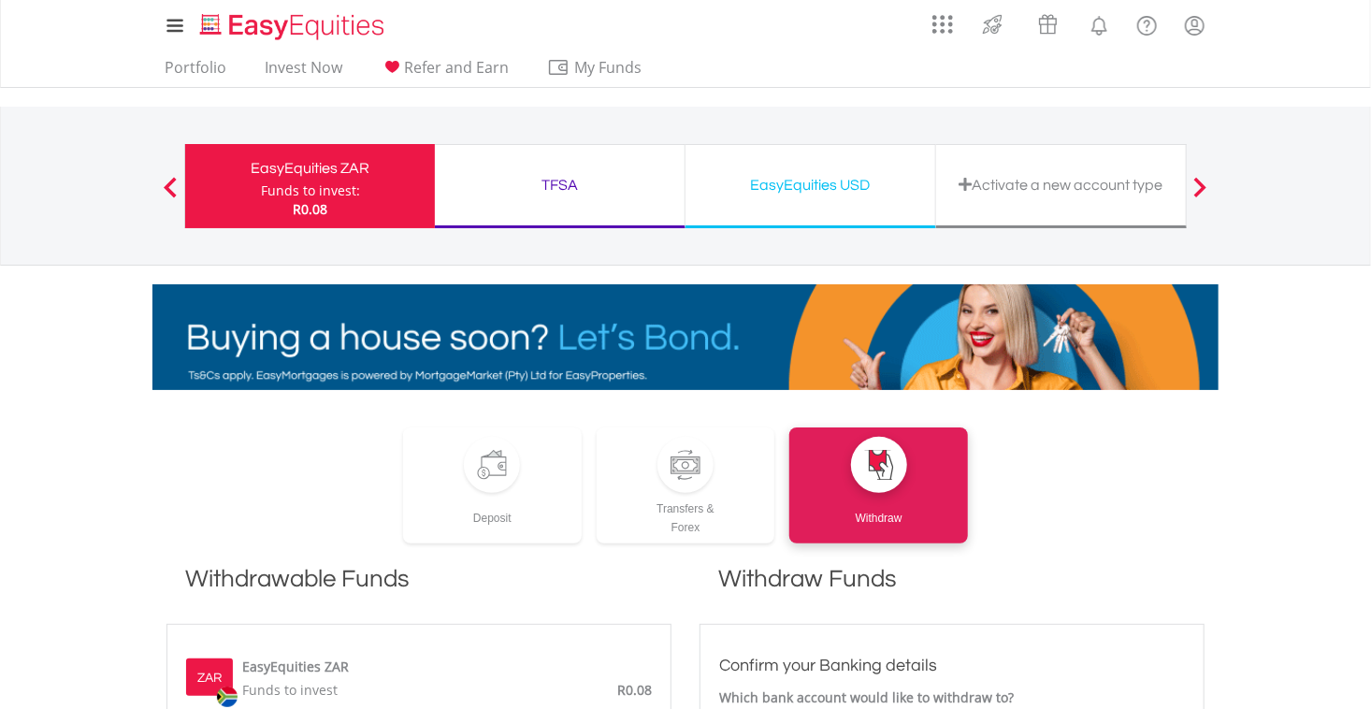
click at [611, 174] on div "TFSA" at bounding box center [559, 185] width 227 height 26
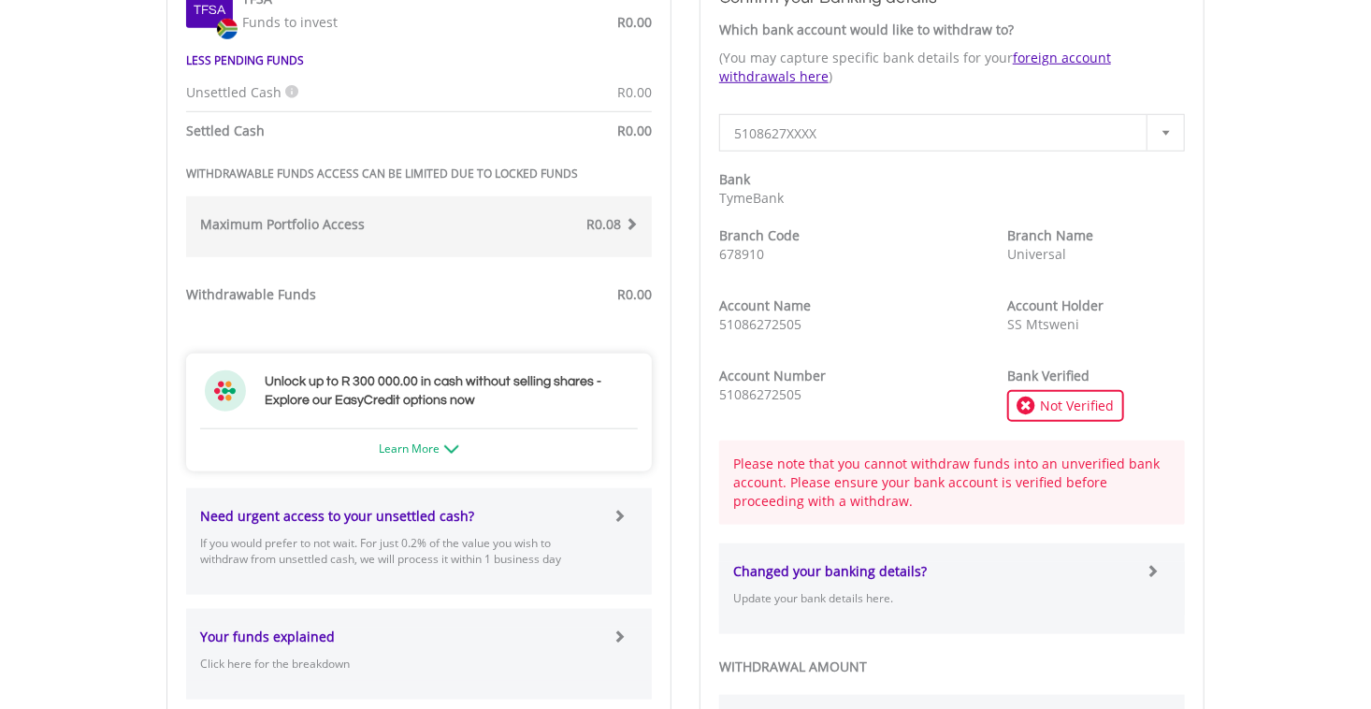
scroll to position [679, 0]
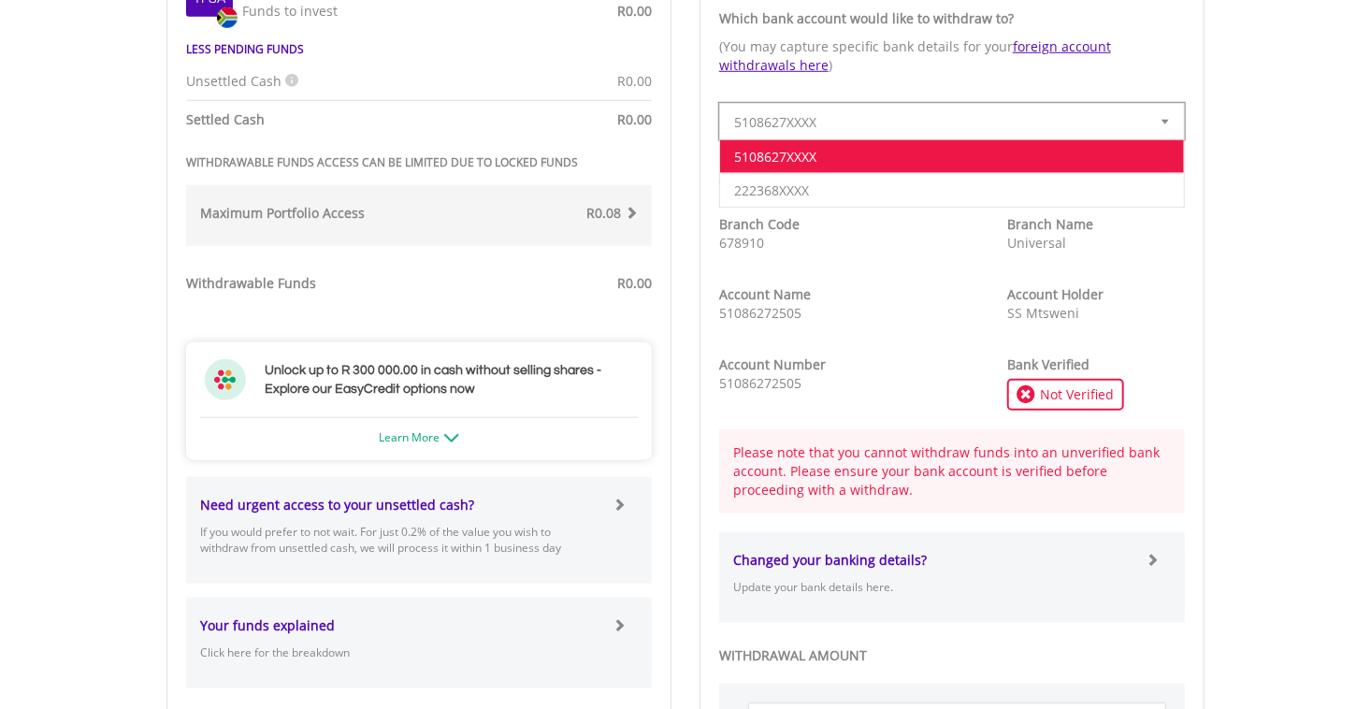
click at [1154, 105] on div at bounding box center [1164, 122] width 37 height 36
click at [1002, 192] on li "222368XXXX" at bounding box center [952, 190] width 464 height 34
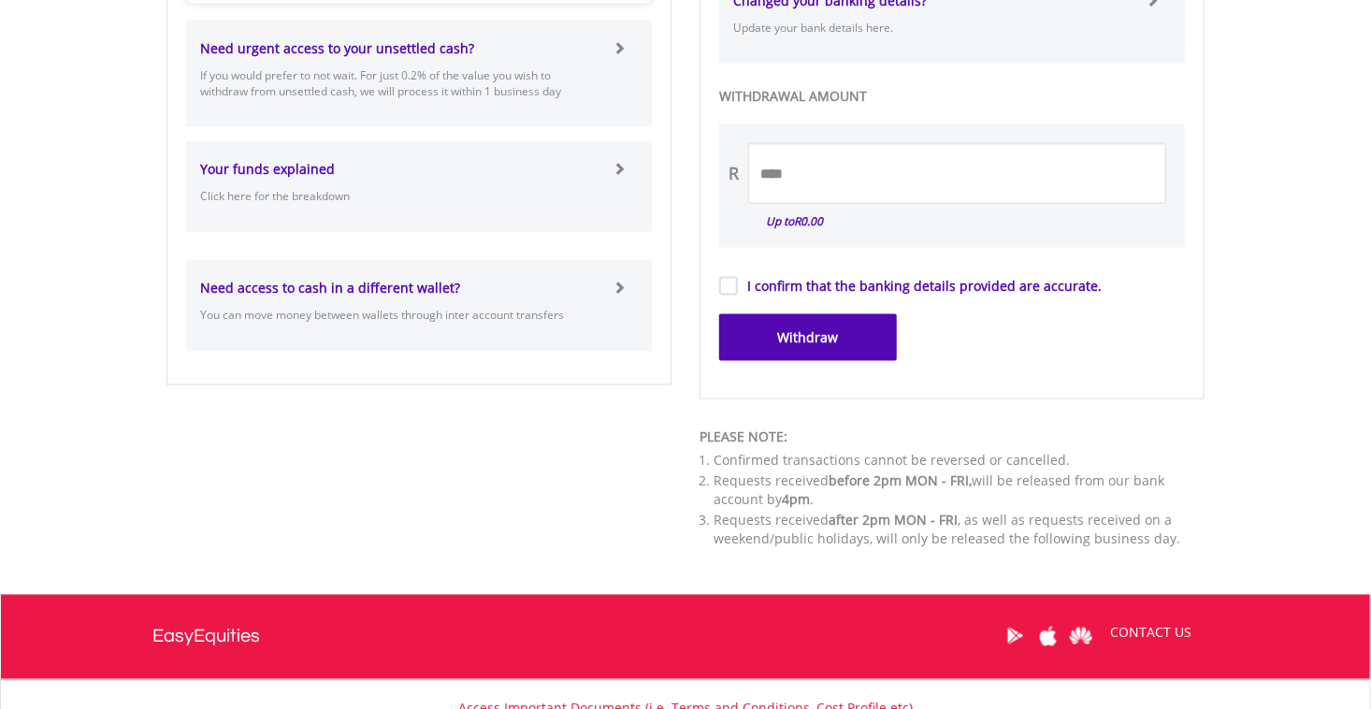
scroll to position [1136, 0]
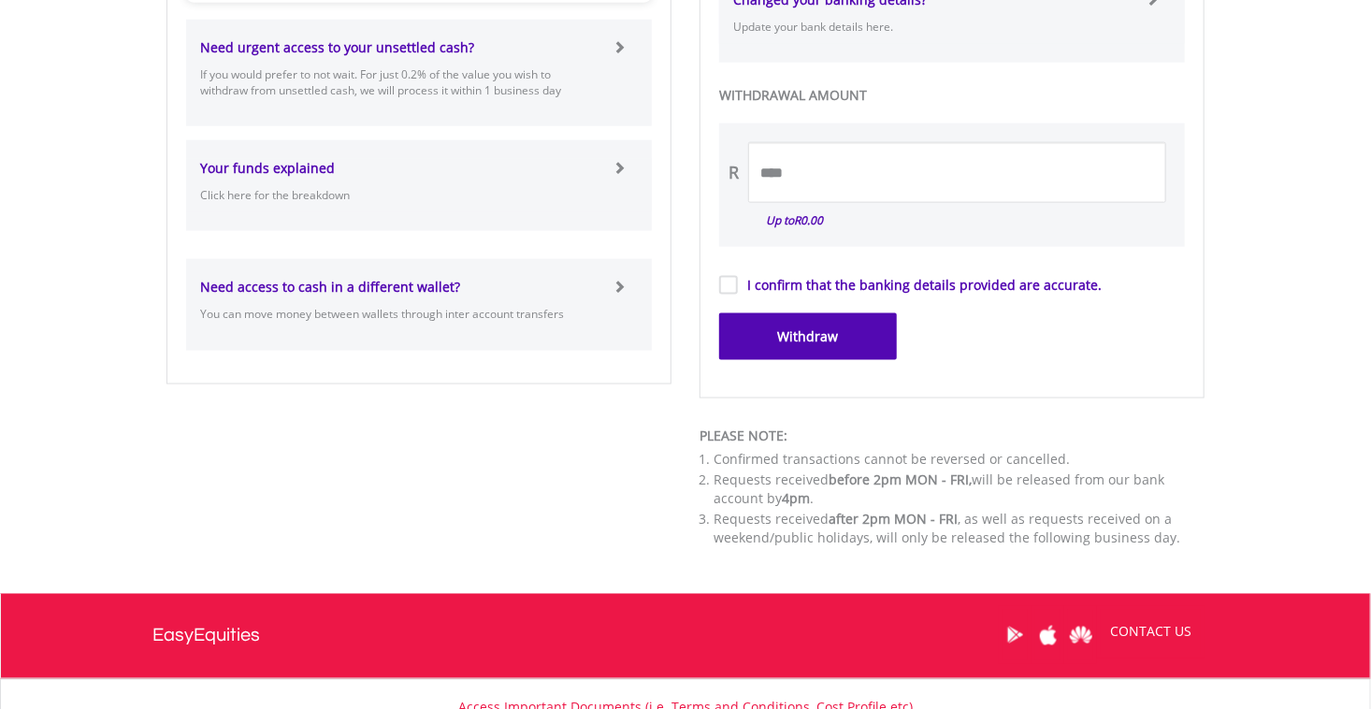
click at [738, 286] on label "I confirm that the banking details provided are accurate." at bounding box center [920, 285] width 364 height 19
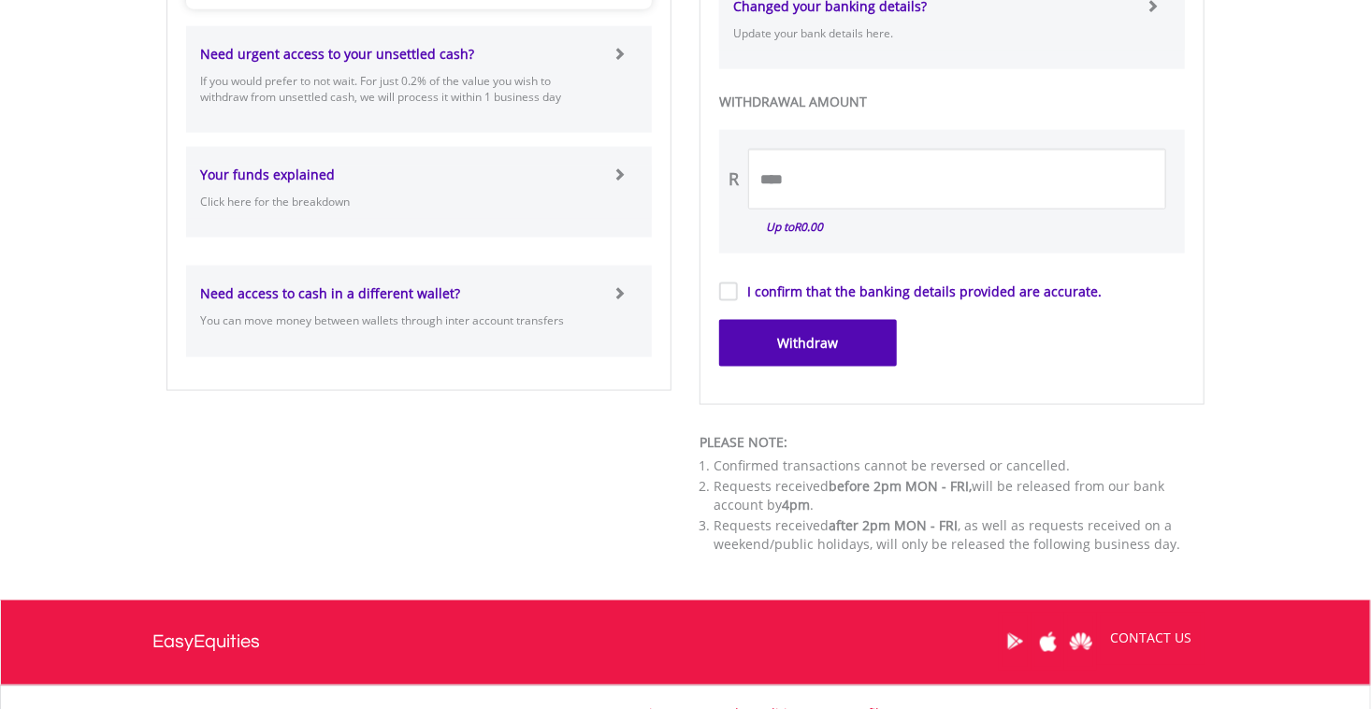
click at [738, 286] on label "I confirm that the banking details provided are accurate." at bounding box center [920, 291] width 364 height 19
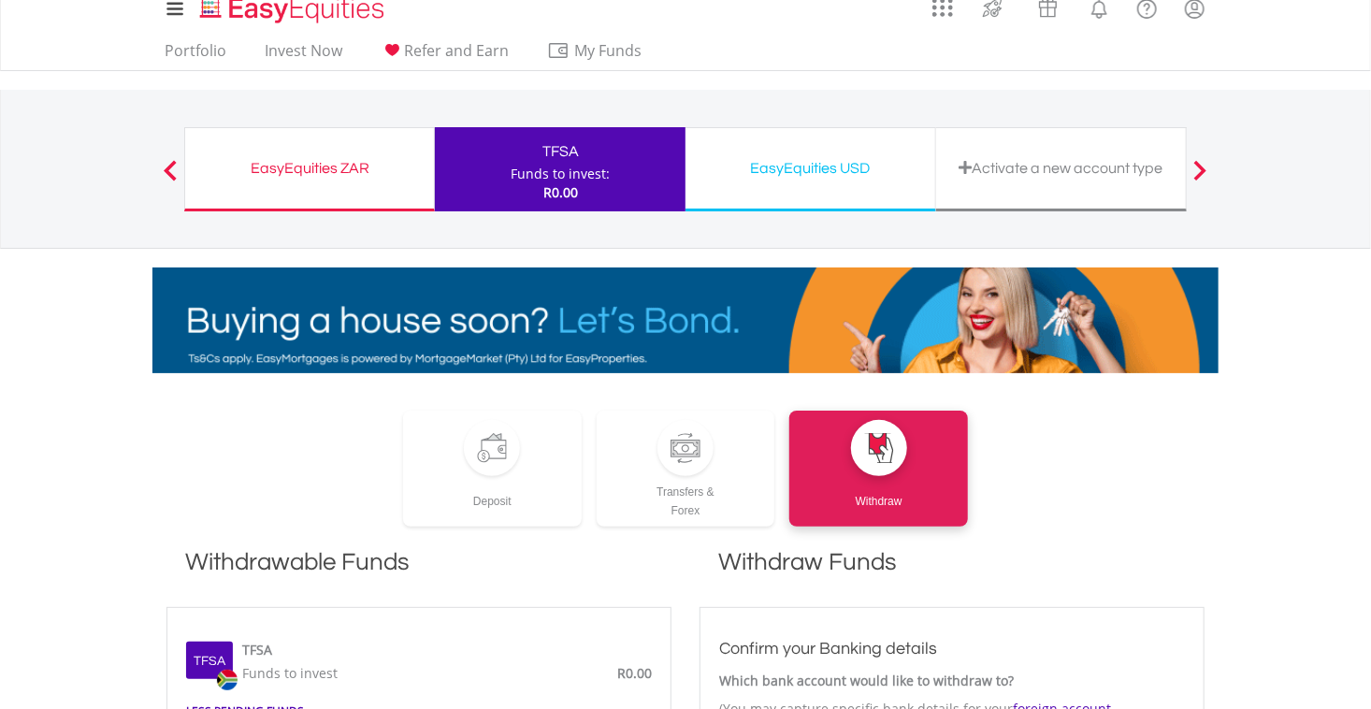
scroll to position [0, 0]
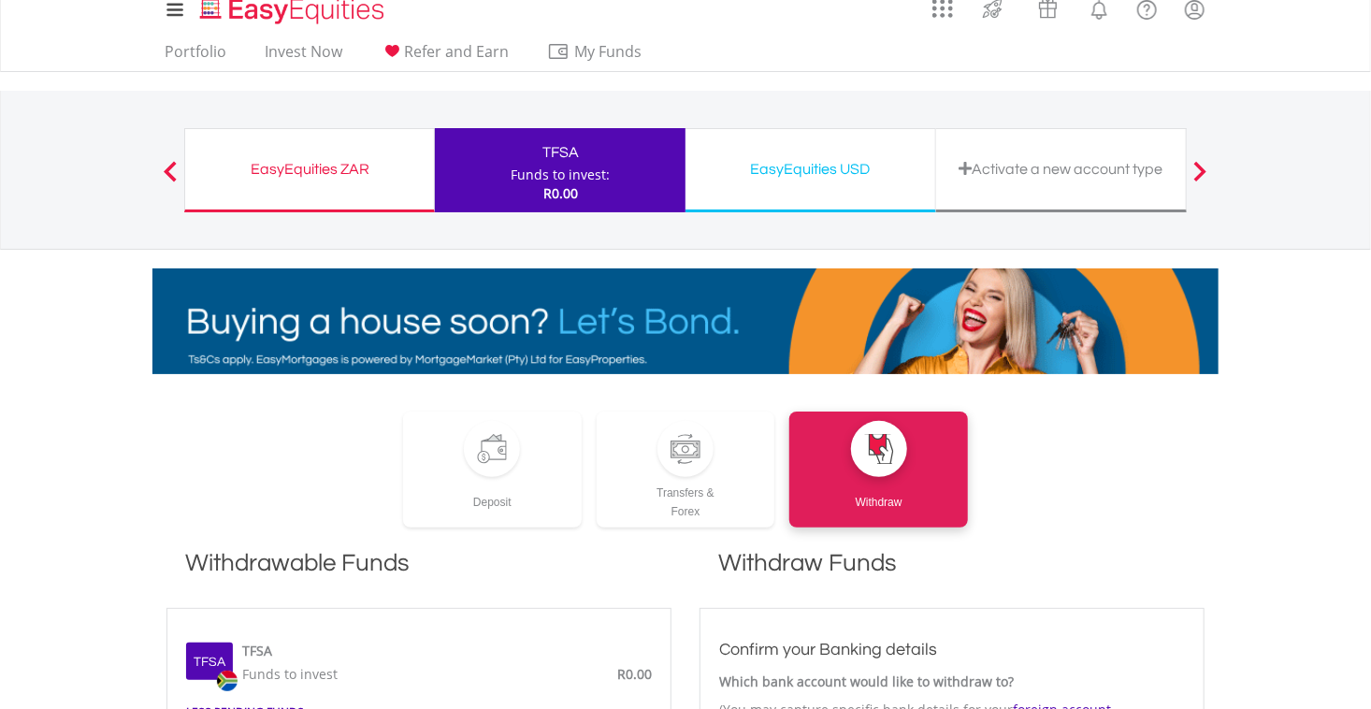
click at [920, 125] on div "EasyEquities ZAR Funds to invest: R0.00 TFSA Funds to invest: R0.00 EasyEquitie…" at bounding box center [685, 170] width 1002 height 158
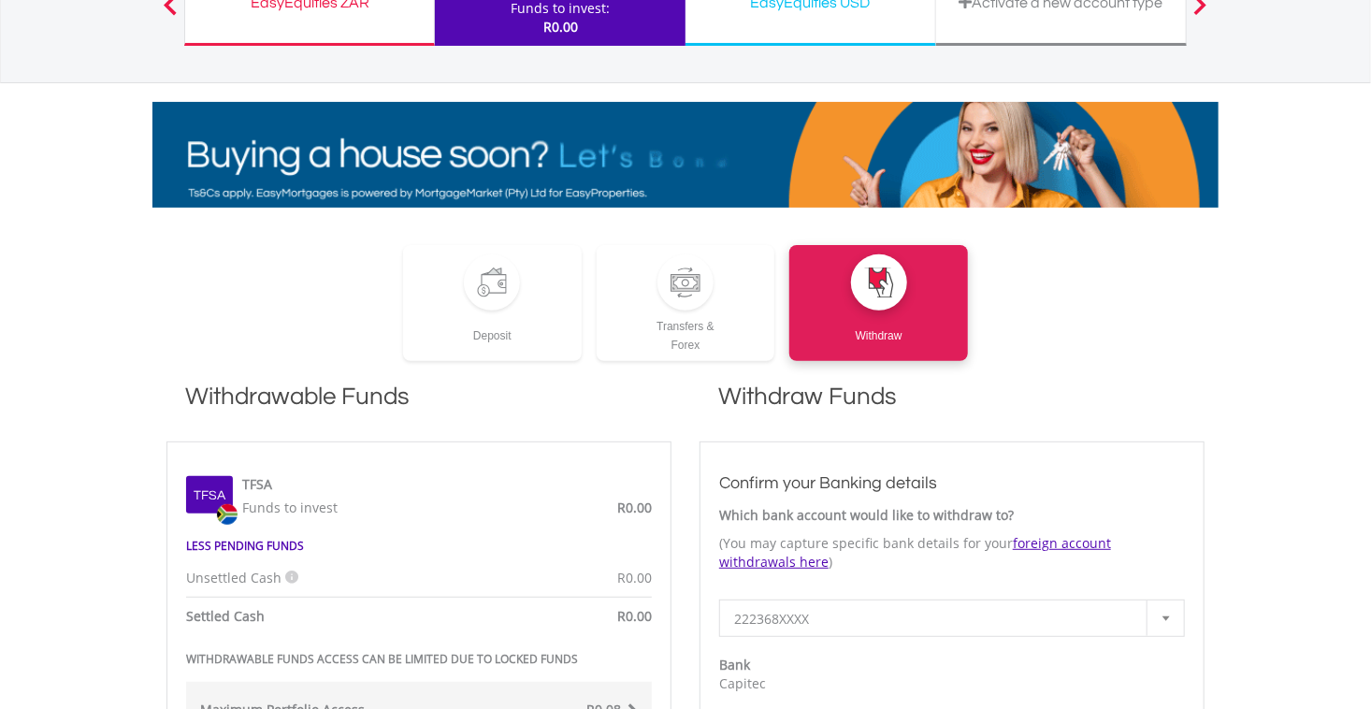
scroll to position [180, 0]
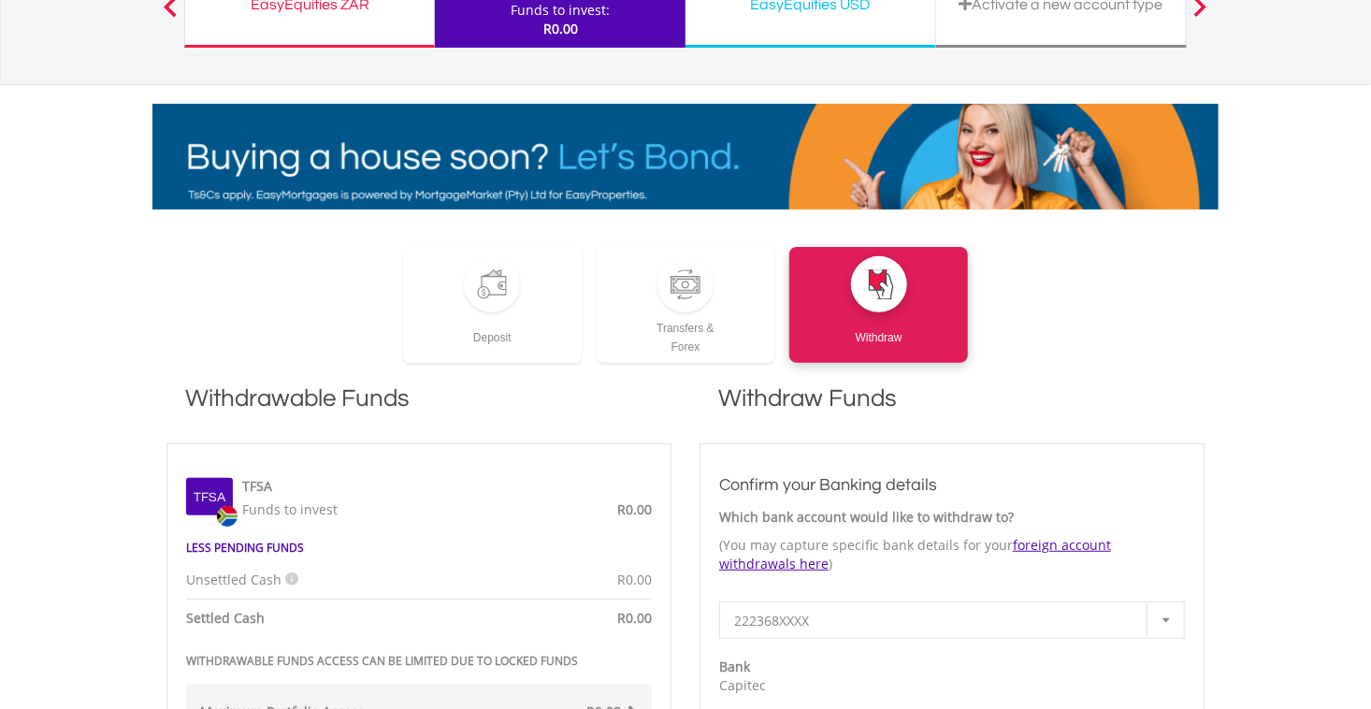
click at [417, 33] on div "EasyEquities ZAR Funds to invest: R0.00" at bounding box center [309, 6] width 251 height 84
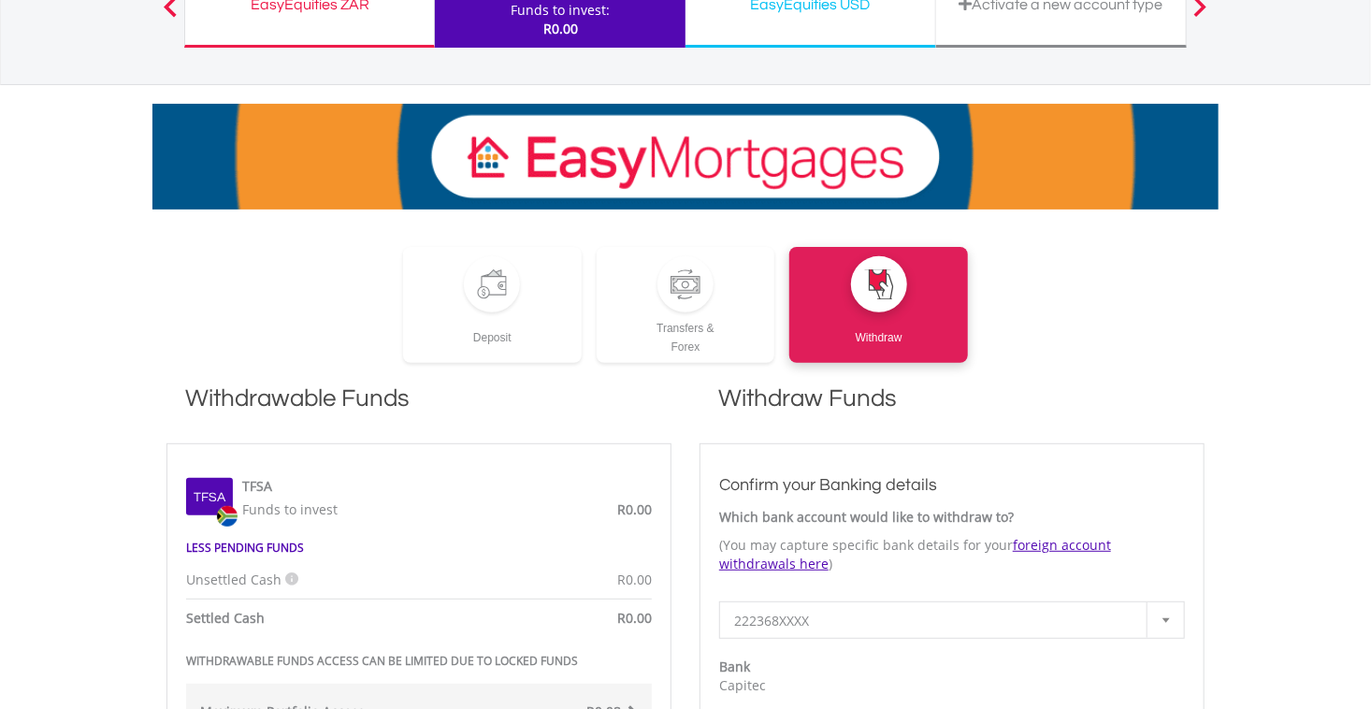
scroll to position [101, 0]
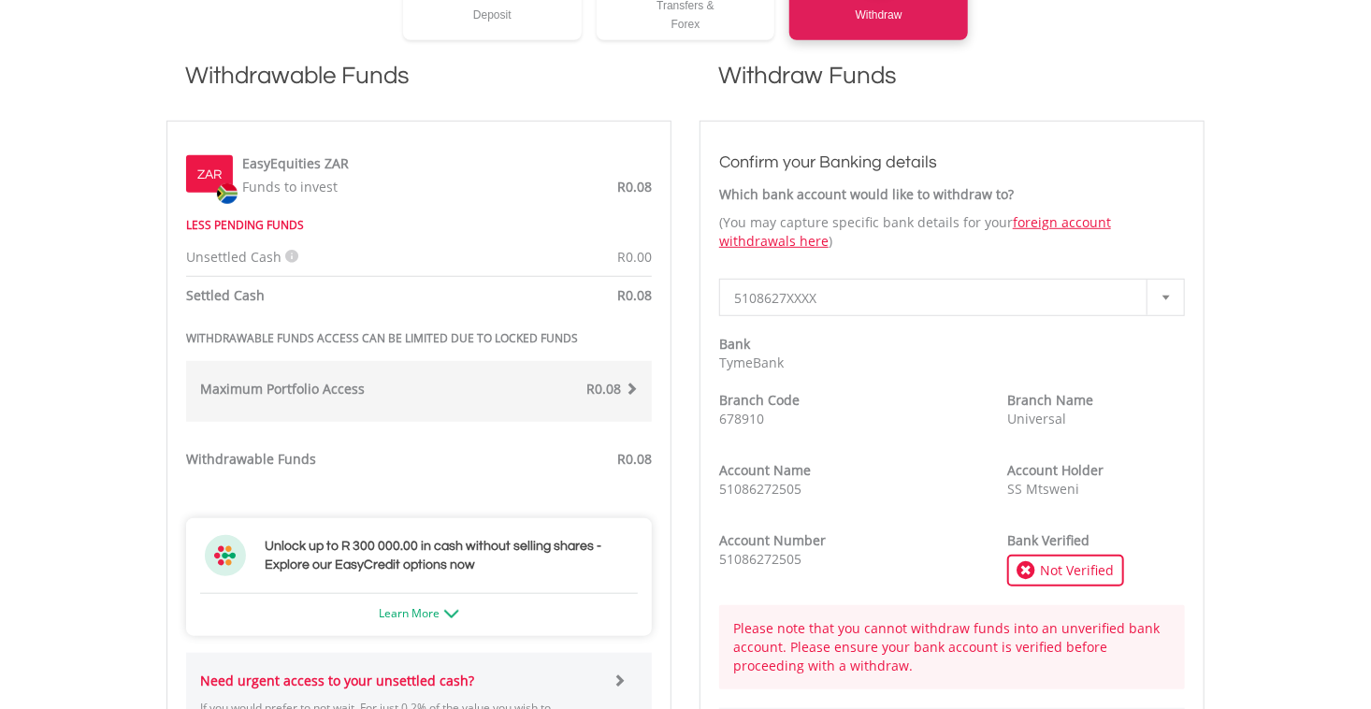
scroll to position [507, 0]
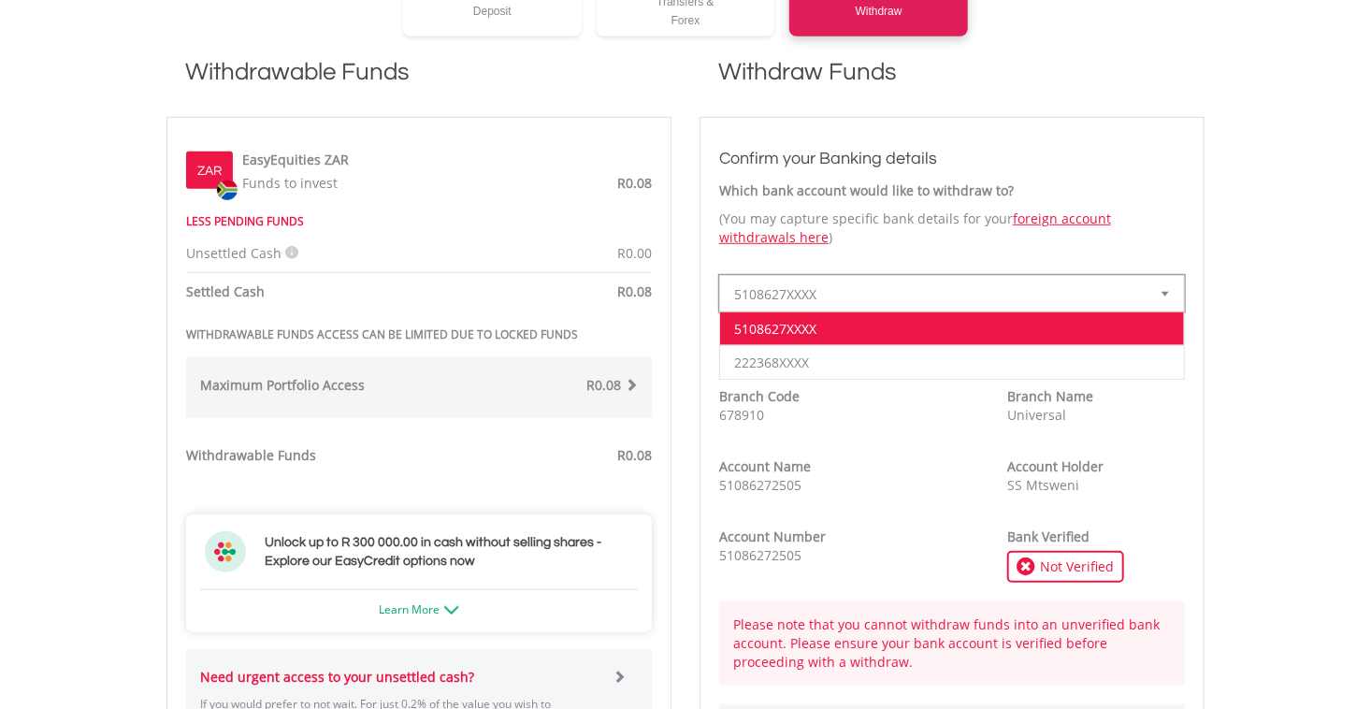
click at [880, 299] on span "5108627XXXX" at bounding box center [938, 294] width 408 height 37
click at [871, 356] on li "222368XXXX" at bounding box center [952, 362] width 464 height 34
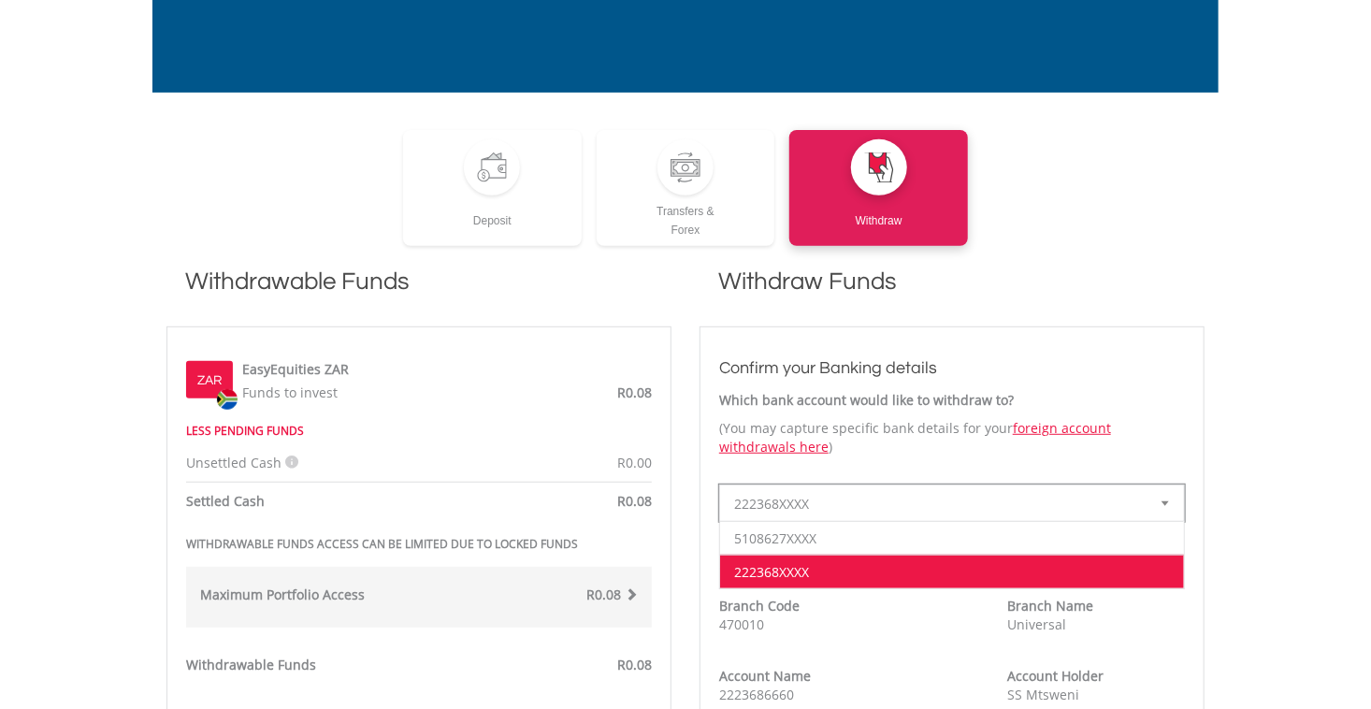
scroll to position [296, 0]
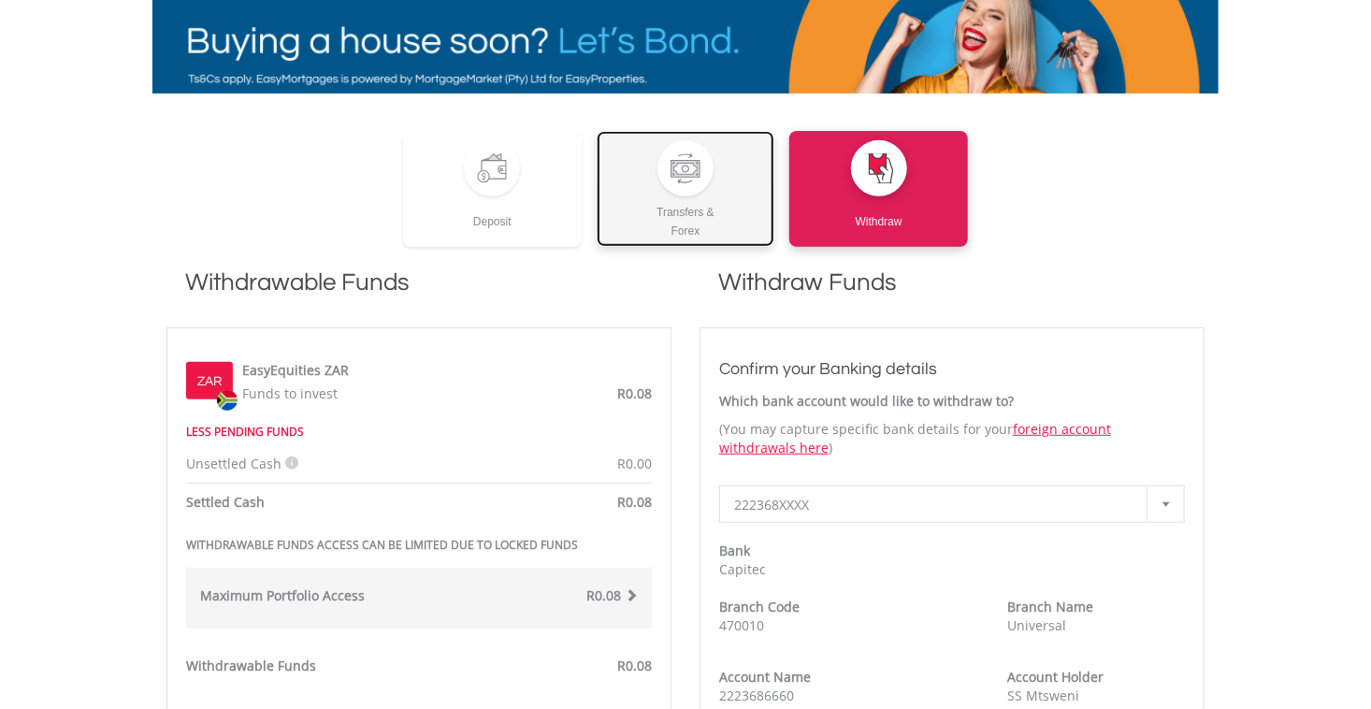
click at [627, 158] on link "Transfers & Forex" at bounding box center [686, 189] width 179 height 116
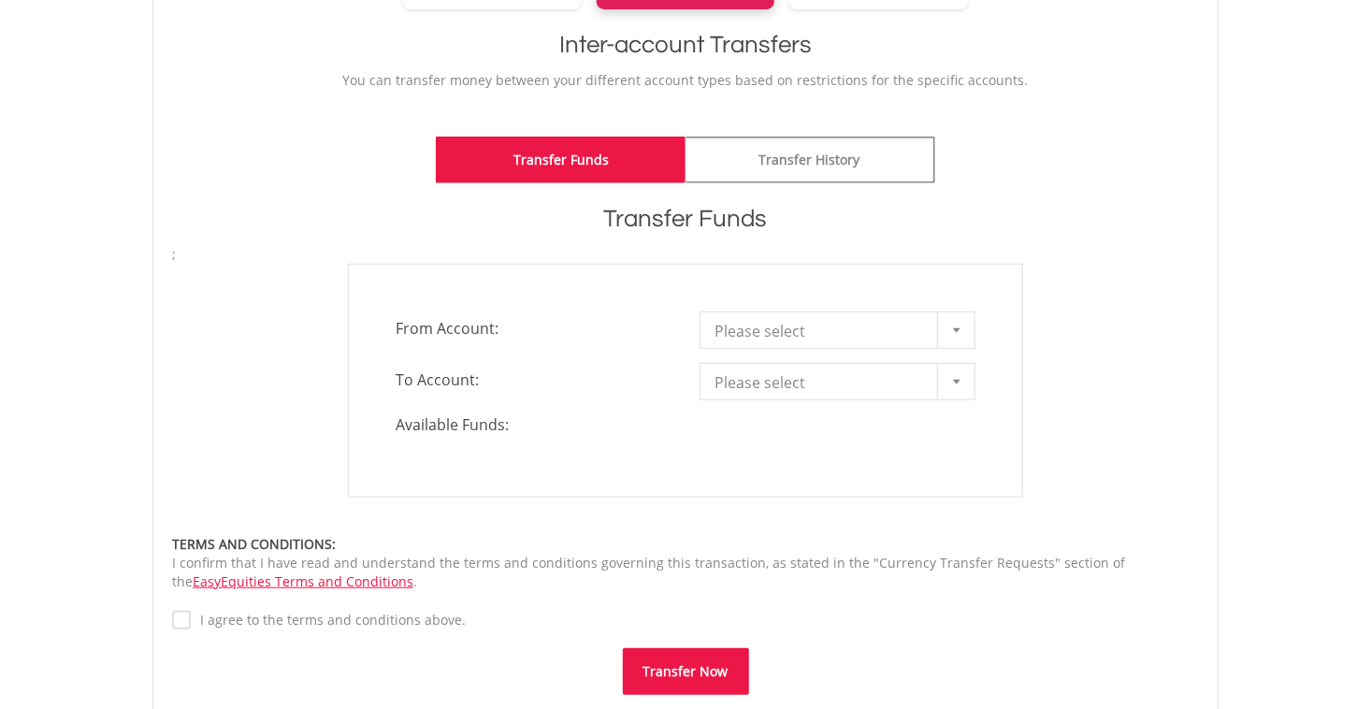
scroll to position [378, 0]
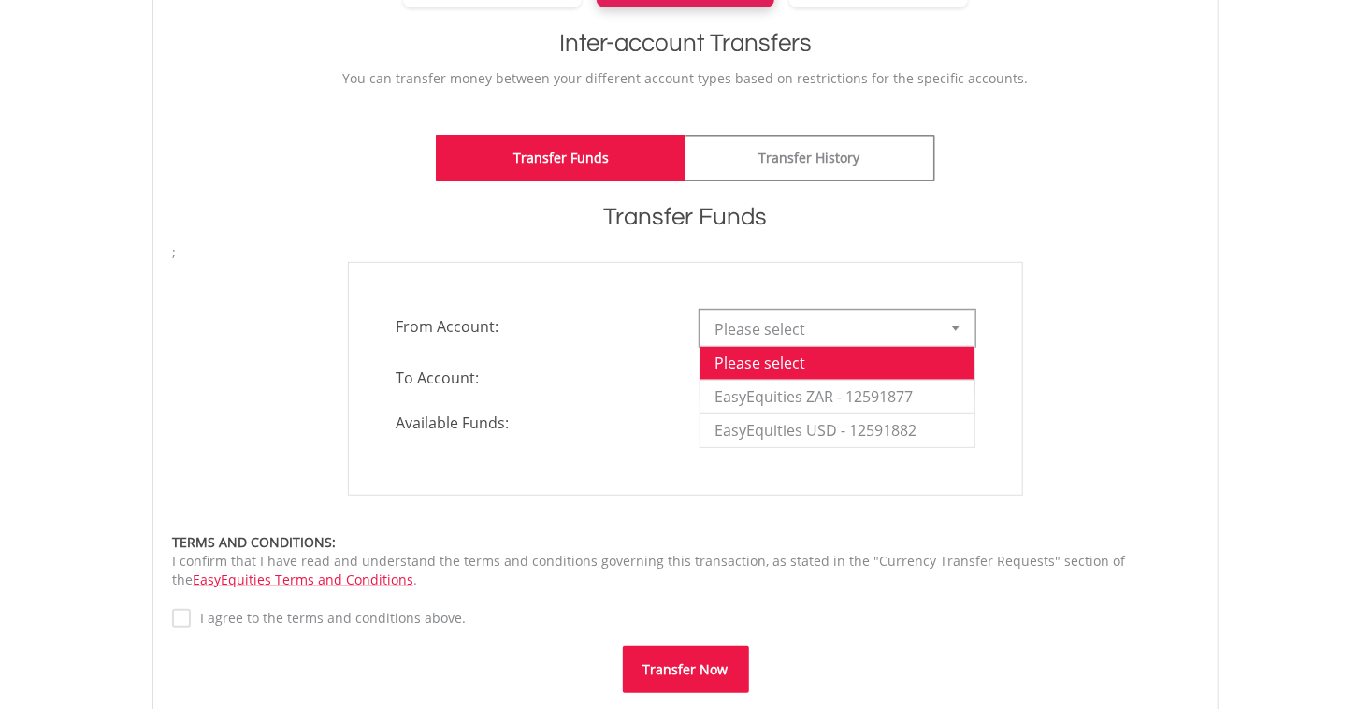
click at [820, 325] on span "Please select" at bounding box center [823, 328] width 218 height 37
click at [816, 394] on li "EasyEquities ZAR - 12591877" at bounding box center [837, 397] width 274 height 34
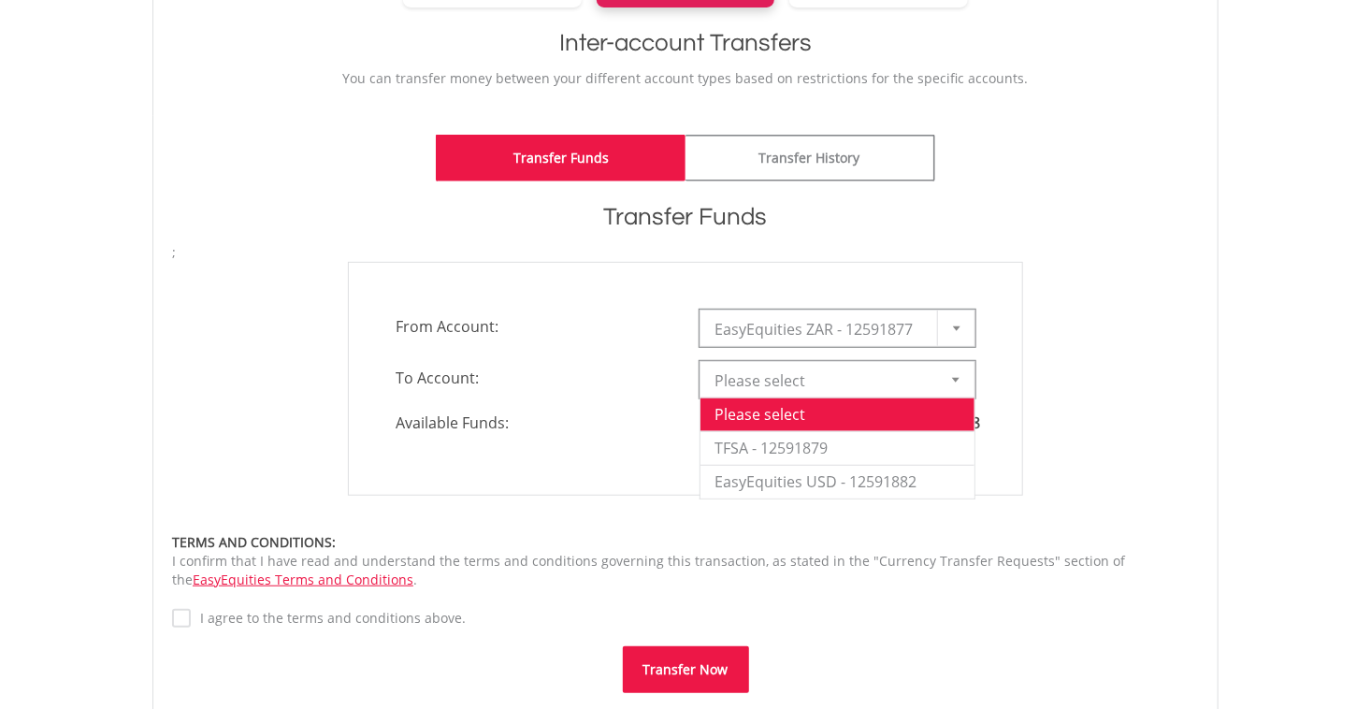
click at [832, 367] on span "Please select" at bounding box center [823, 380] width 218 height 37
click at [846, 435] on li "TFSA - 12591879" at bounding box center [837, 448] width 274 height 34
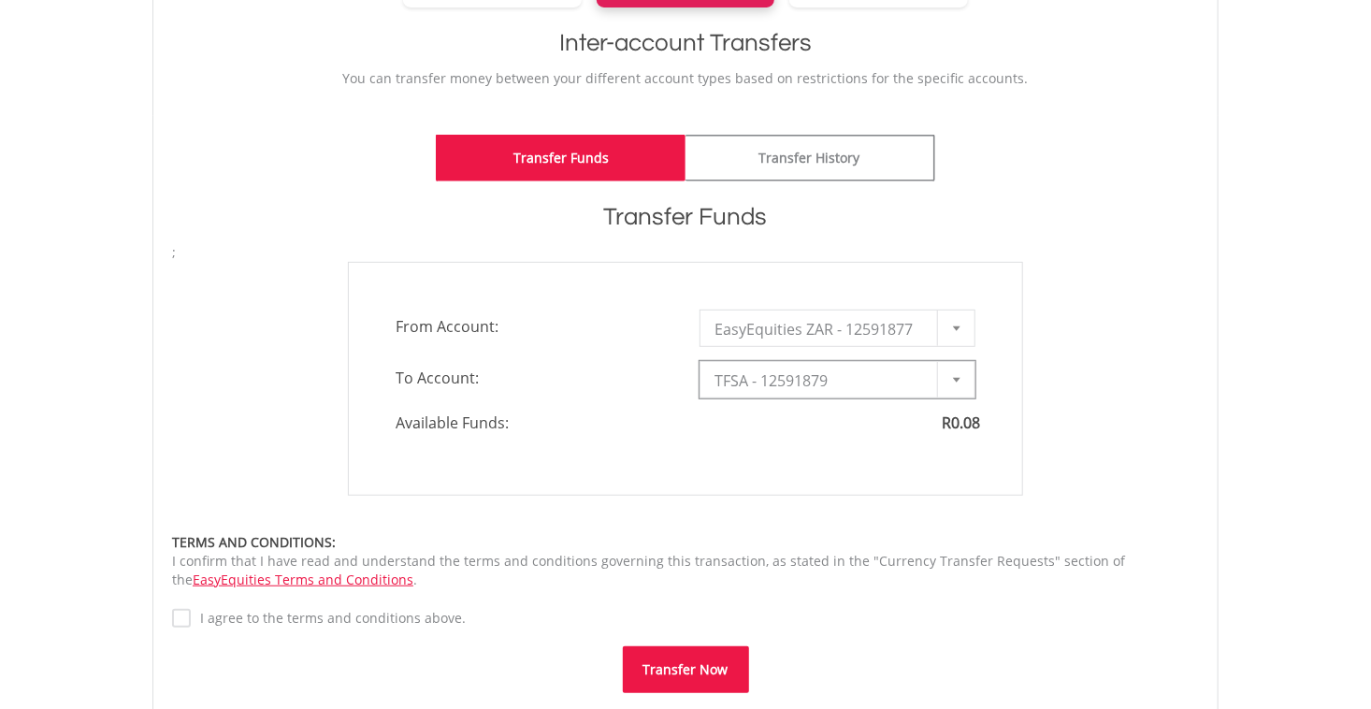
type input "*"
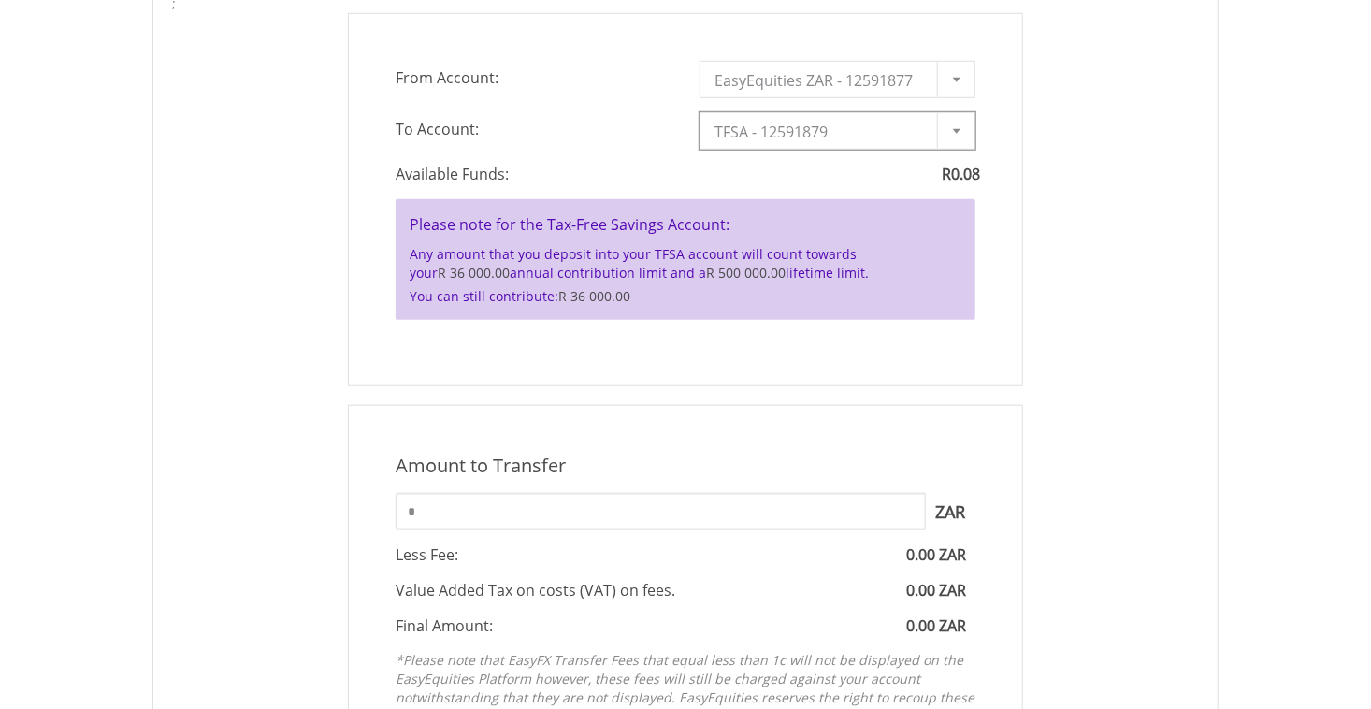
scroll to position [628, 0]
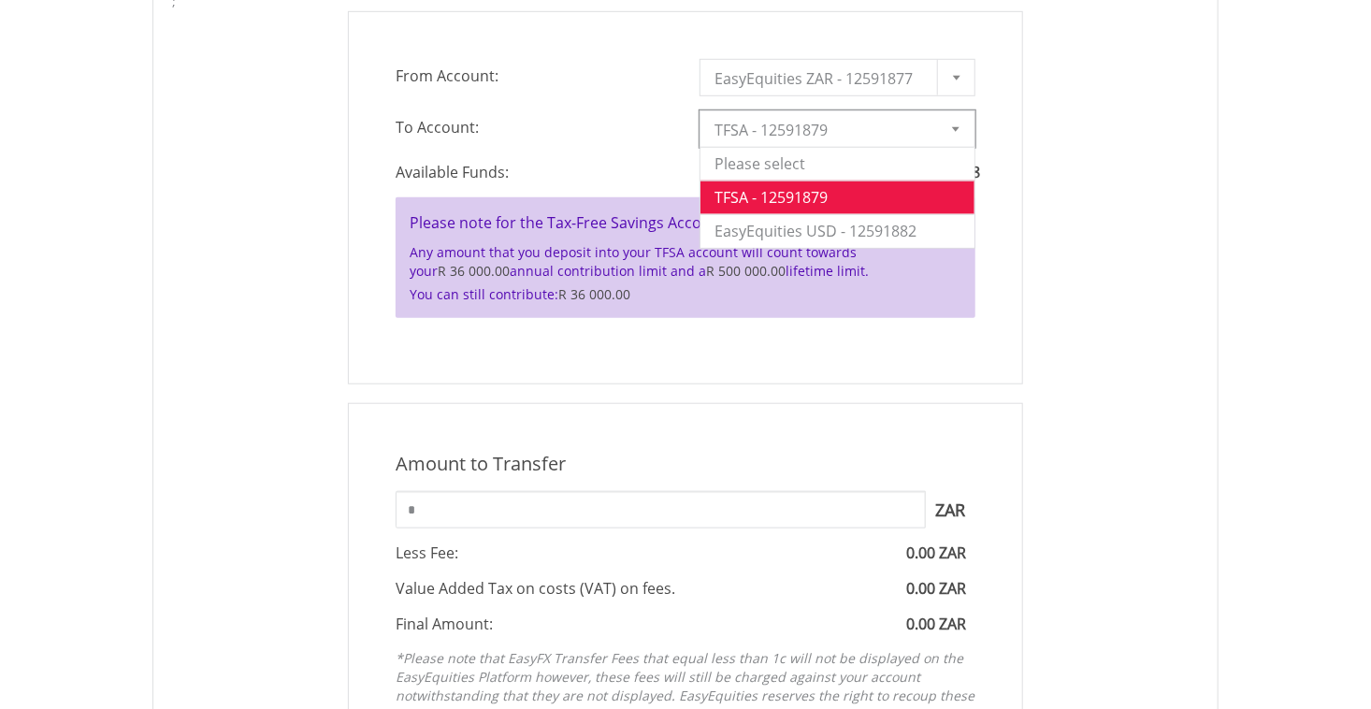
click at [846, 127] on span "TFSA - 12591879" at bounding box center [823, 129] width 218 height 37
click at [816, 217] on li "EasyEquities USD - 12591882" at bounding box center [837, 231] width 274 height 34
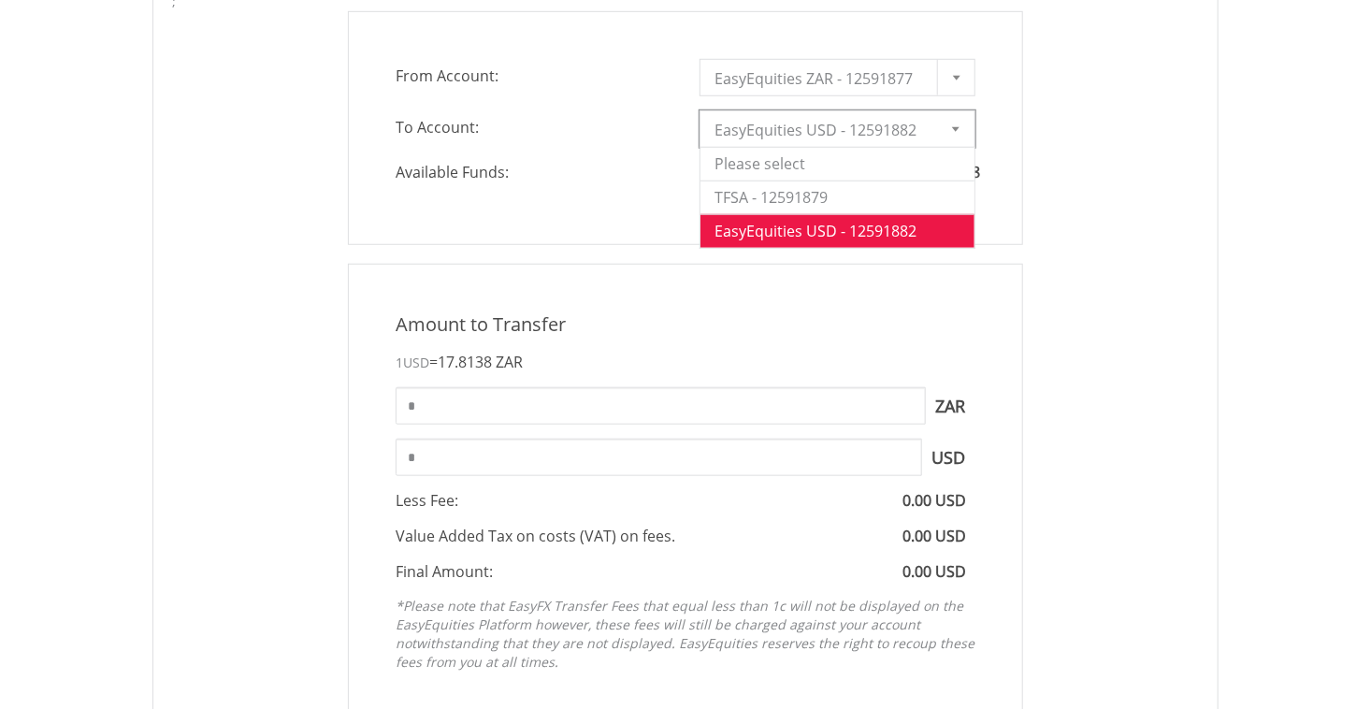
click at [890, 143] on span "EasyEquities USD - 12591882" at bounding box center [823, 129] width 218 height 37
click at [867, 168] on li "Please select" at bounding box center [837, 164] width 274 height 34
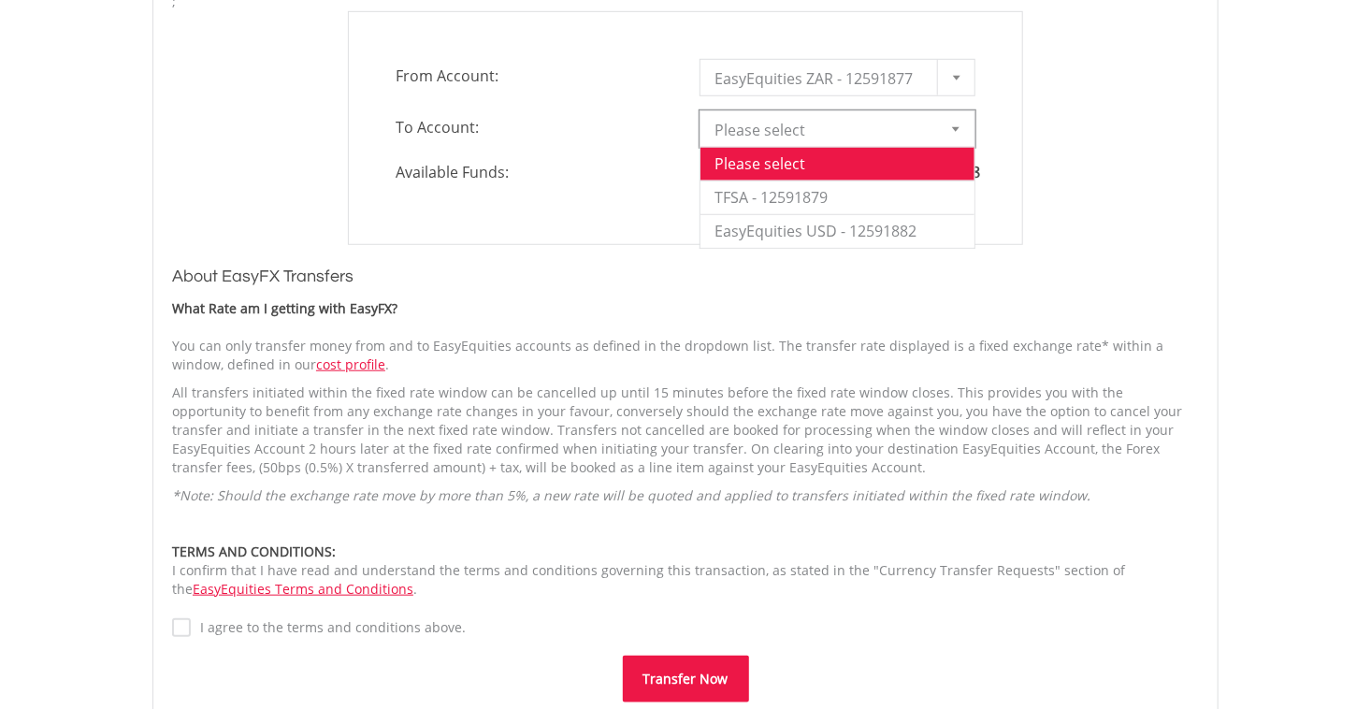
click at [892, 133] on span "Please select" at bounding box center [823, 129] width 218 height 37
click at [839, 192] on li "TFSA - 12591879" at bounding box center [837, 197] width 274 height 34
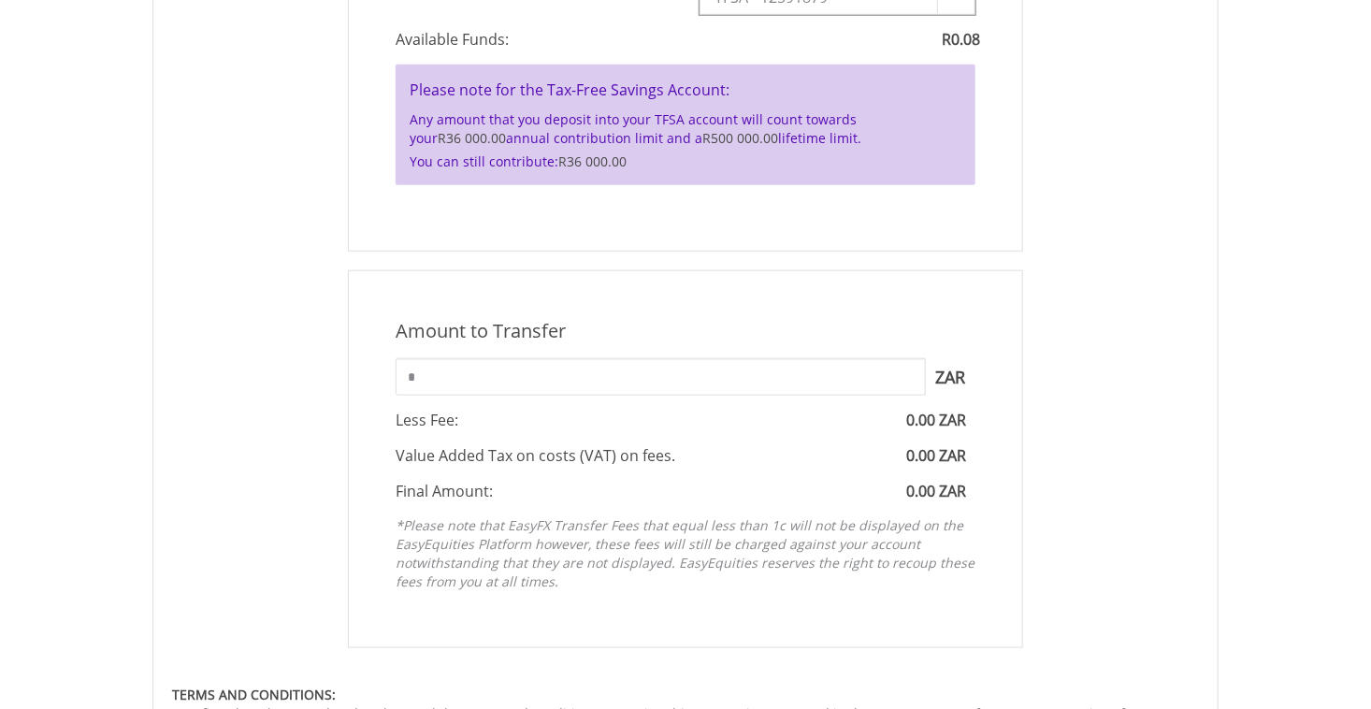
scroll to position [759, 0]
click at [793, 123] on p "Any amount that you deposit into your TFSA account will count towards your R36 …" at bounding box center [686, 130] width 552 height 37
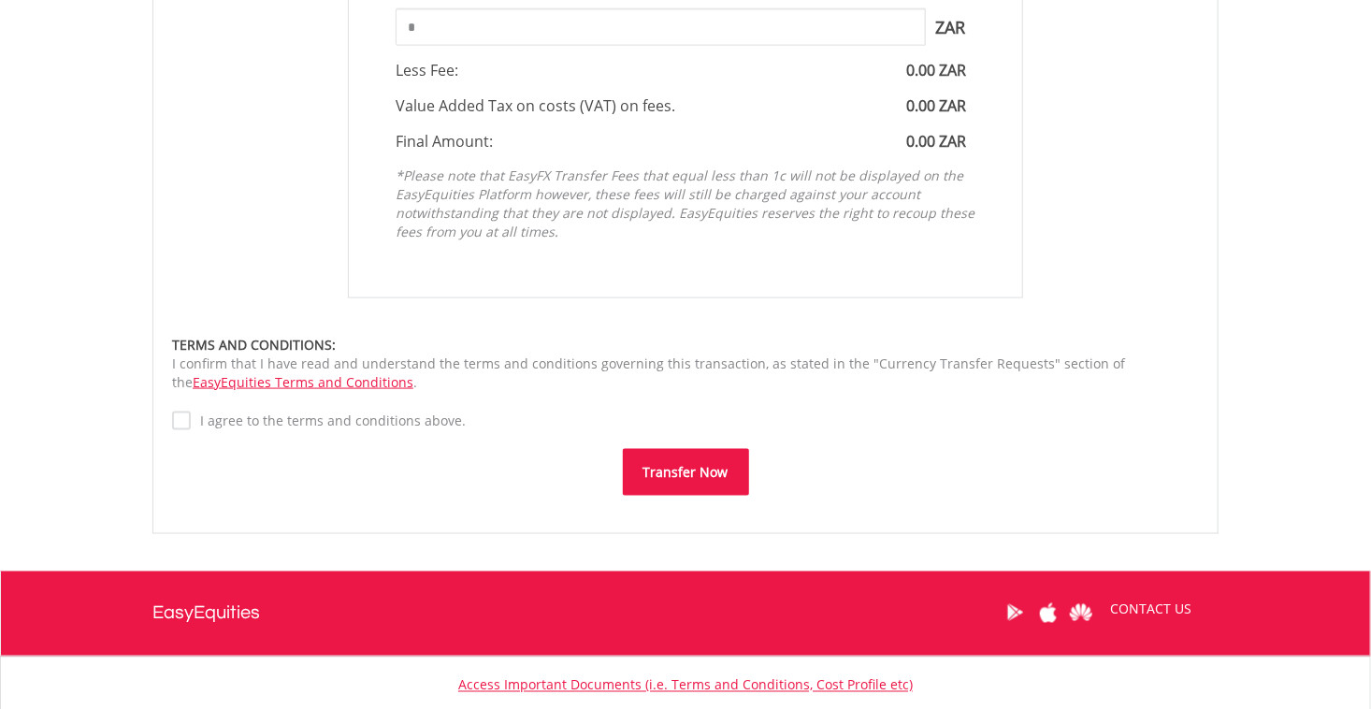
scroll to position [1240, 0]
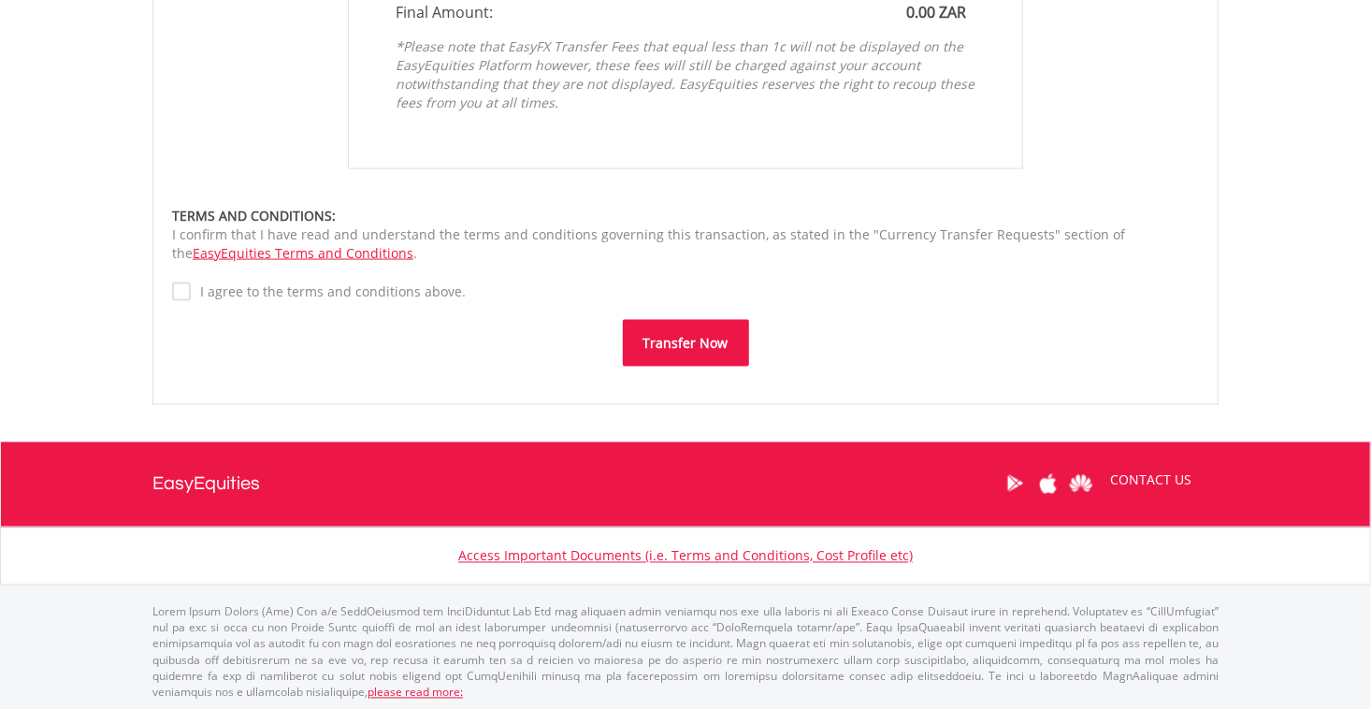
click at [191, 299] on label "I agree to the terms and conditions above." at bounding box center [328, 291] width 275 height 19
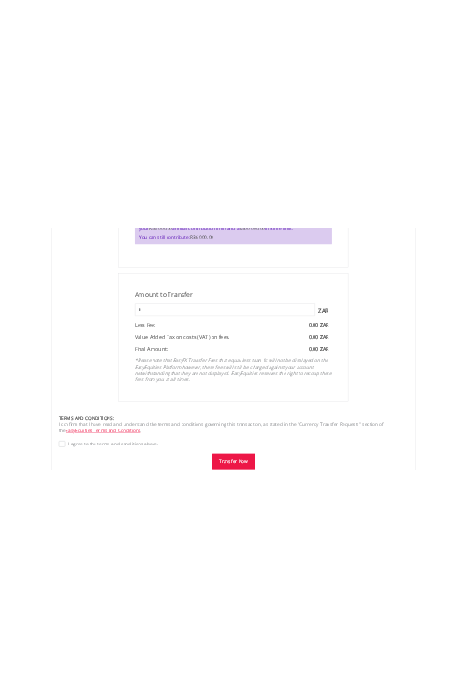
scroll to position [694, 0]
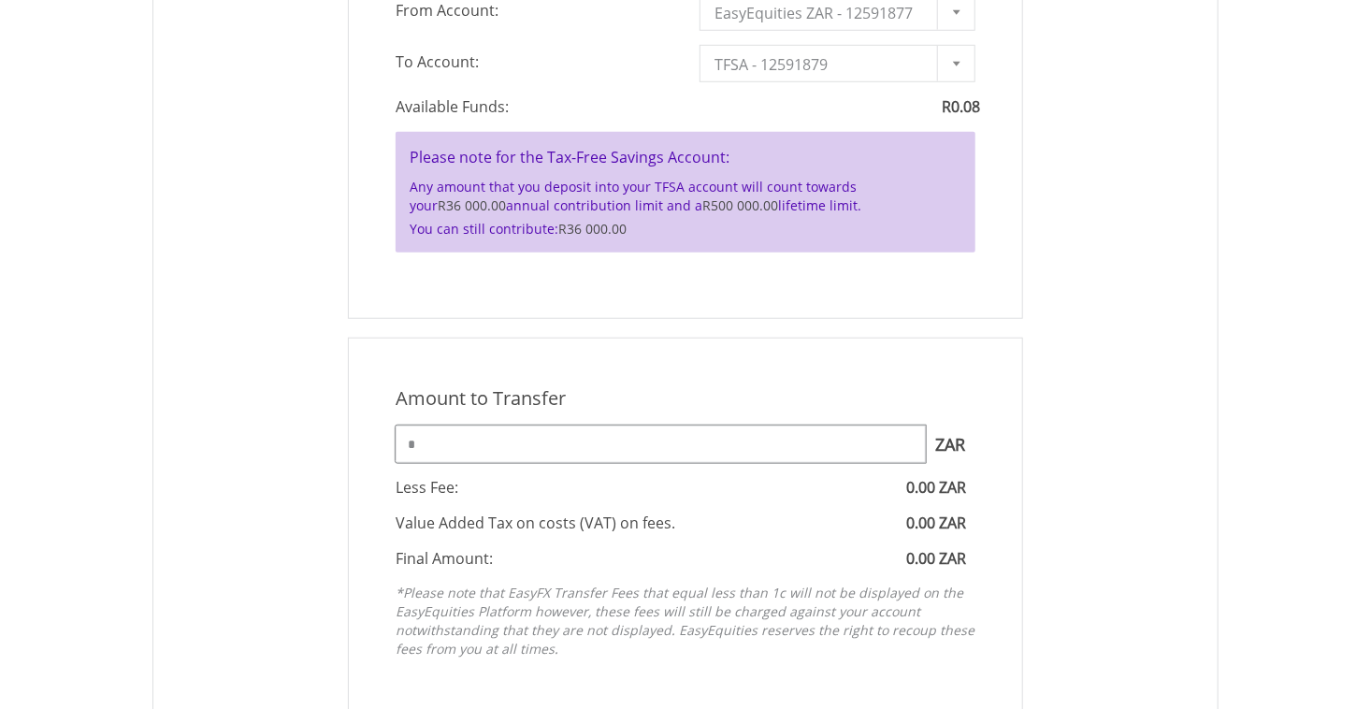
click at [467, 448] on input "*" at bounding box center [661, 443] width 530 height 37
type input "*"
click at [467, 448] on input "****" at bounding box center [661, 443] width 530 height 37
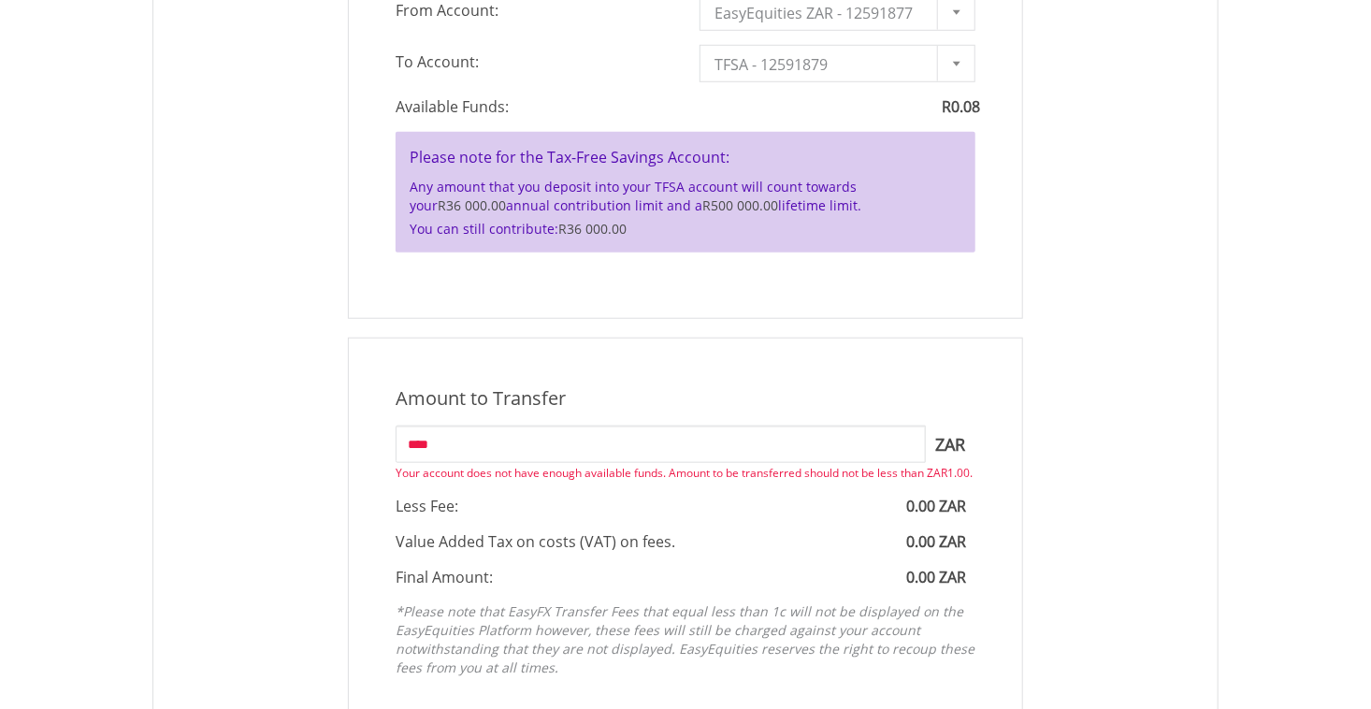
click at [491, 475] on div "Amount to Transfer 1 ZAR = 1.0000 ZAR **** ZAR You can transfer funds into your…" at bounding box center [685, 536] width 675 height 396
click at [483, 449] on input "****" at bounding box center [661, 443] width 530 height 37
type input "*"
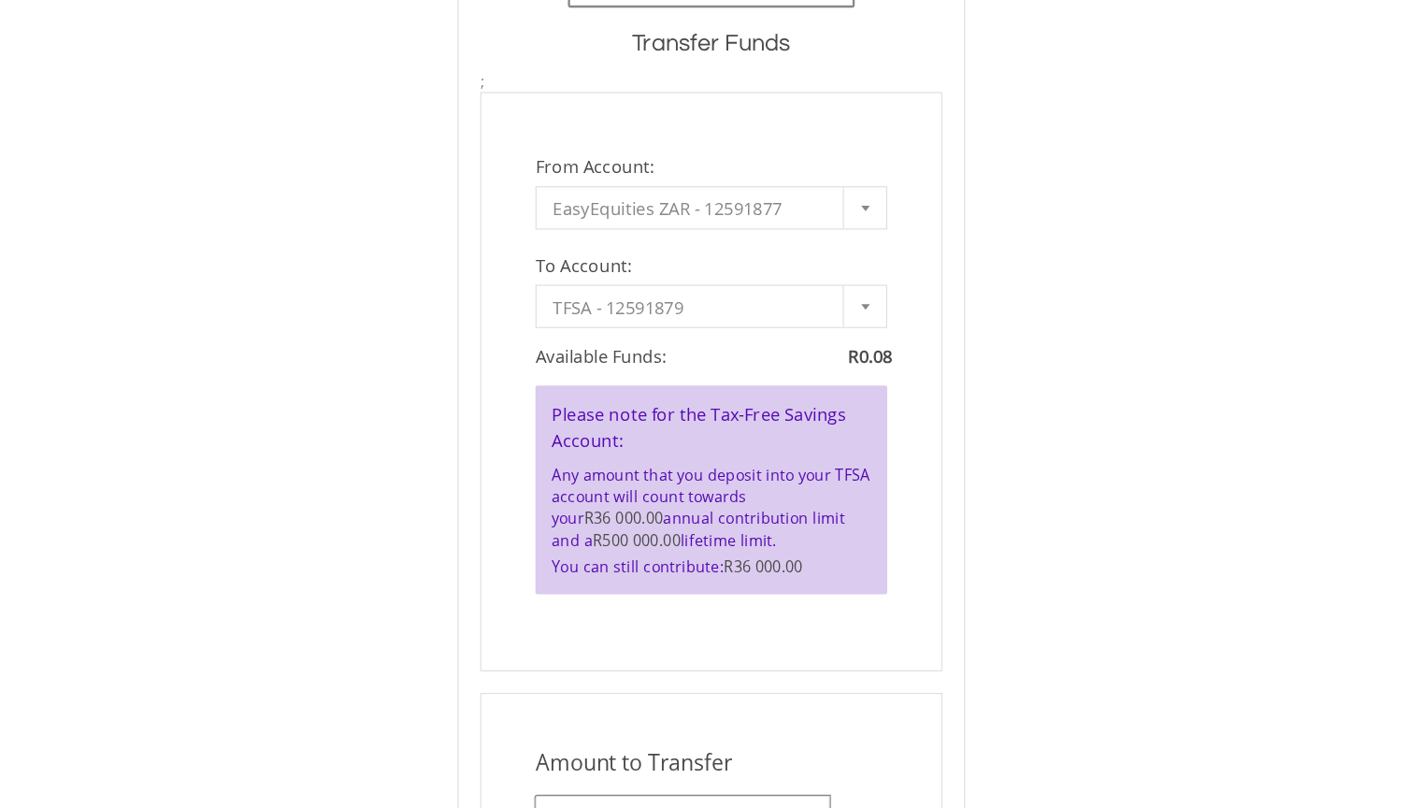
scroll to position [696, 0]
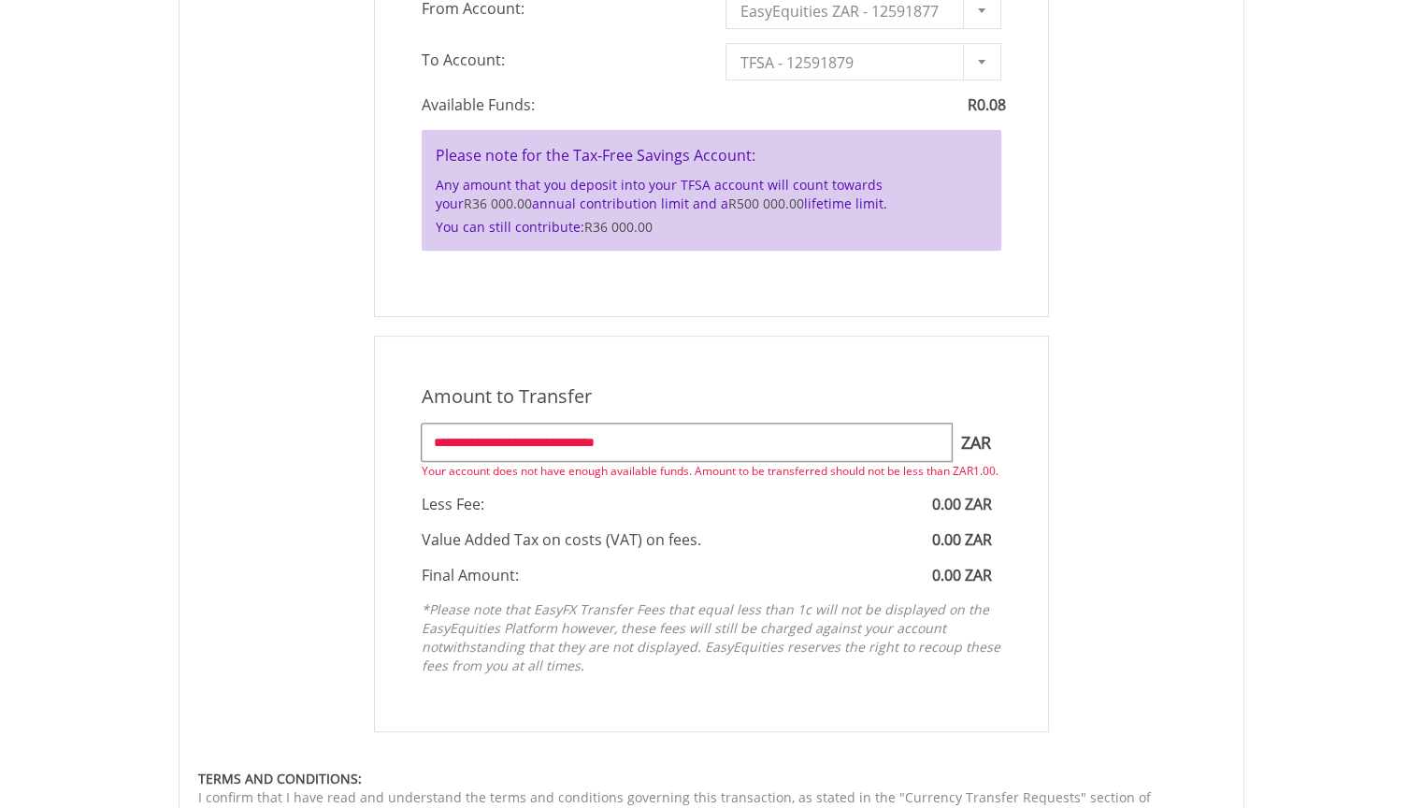
type input "*"
drag, startPoint x: 685, startPoint y: 4, endPoint x: 940, endPoint y: 165, distance: 300.9
click at [940, 165] on h4 "Please note for the Tax-Free Savings Account:" at bounding box center [712, 155] width 552 height 22
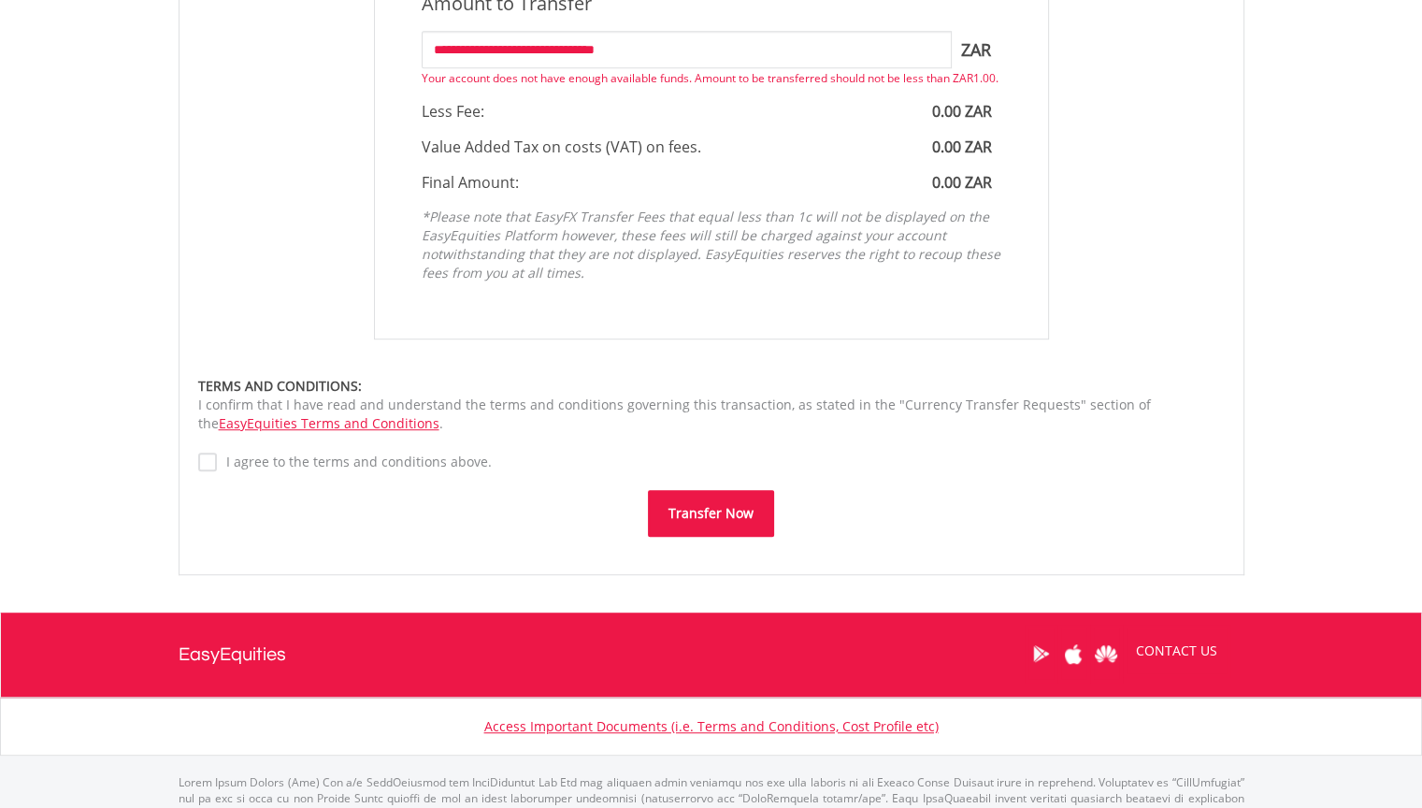
scroll to position [1178, 0]
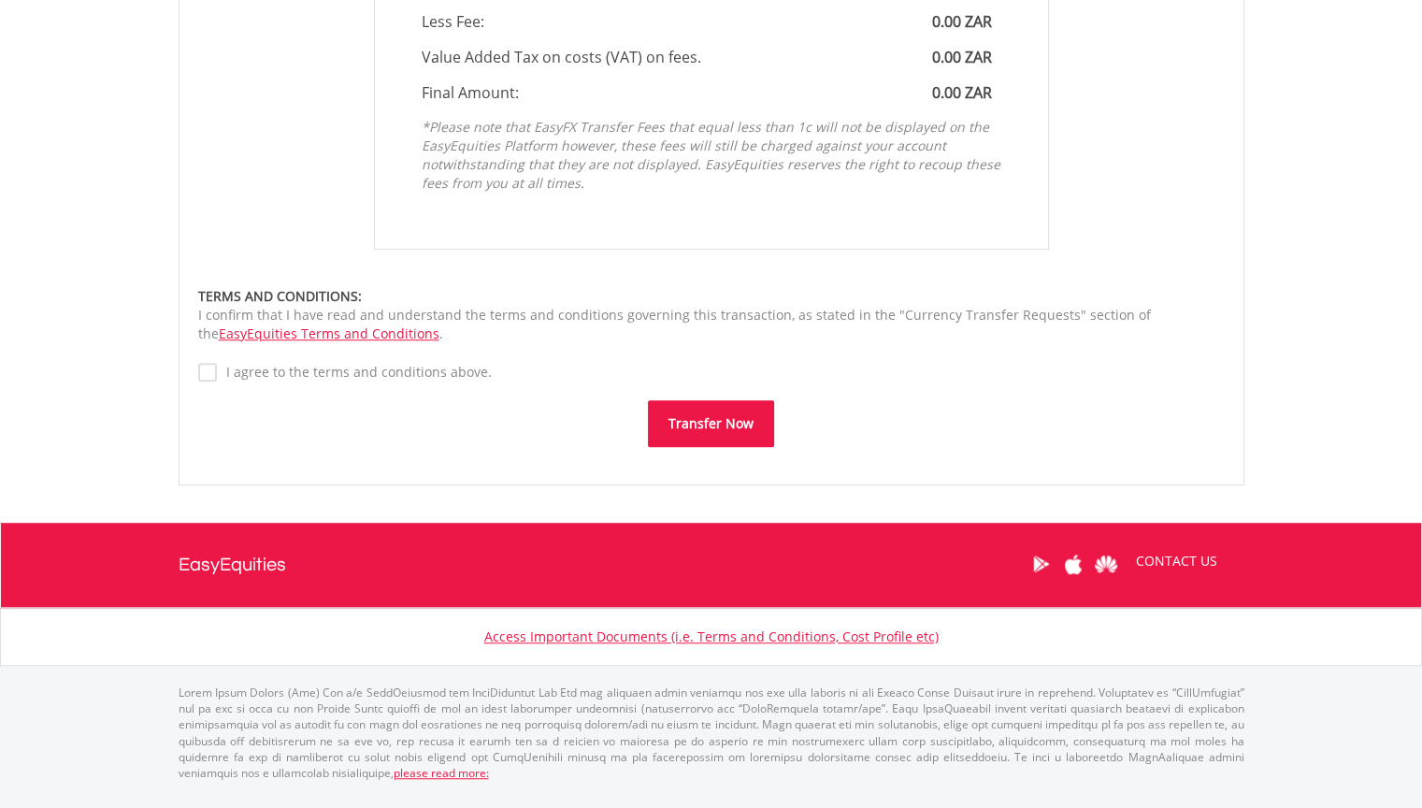
click at [940, 165] on p "*Please note that EasyFX Transfer Fees that equal less than 1c will not be disp…" at bounding box center [712, 155] width 580 height 75
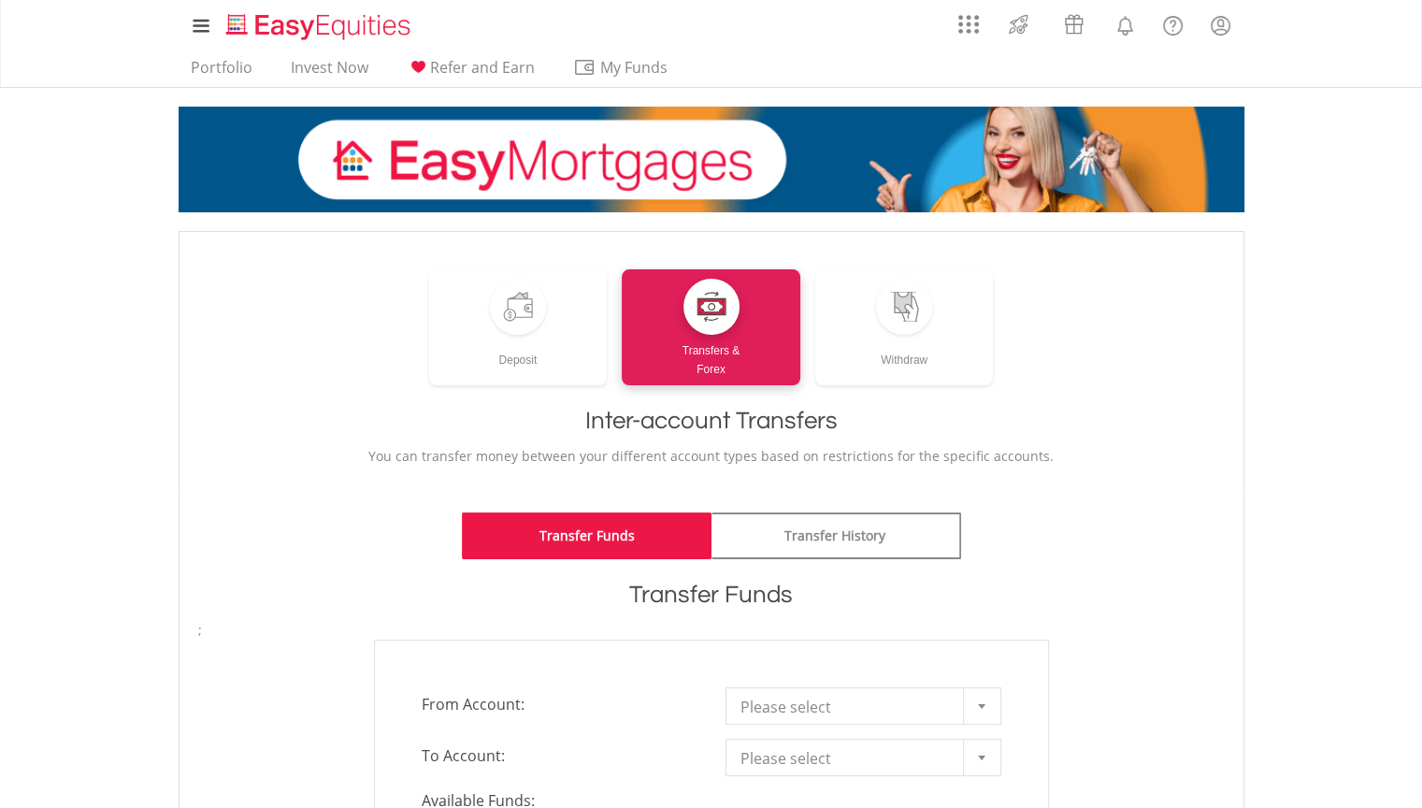
scroll to position [606, 0]
